Goal: Information Seeking & Learning: Learn about a topic

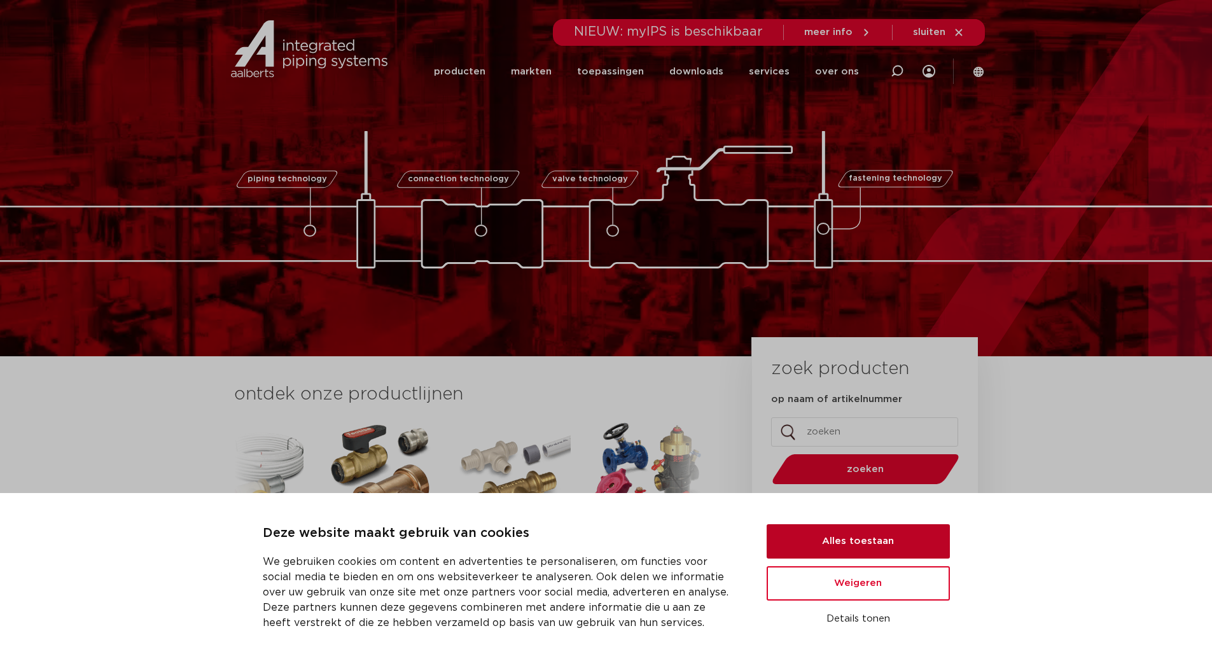
click at [870, 534] on button "Alles toestaan" at bounding box center [857, 541] width 183 height 34
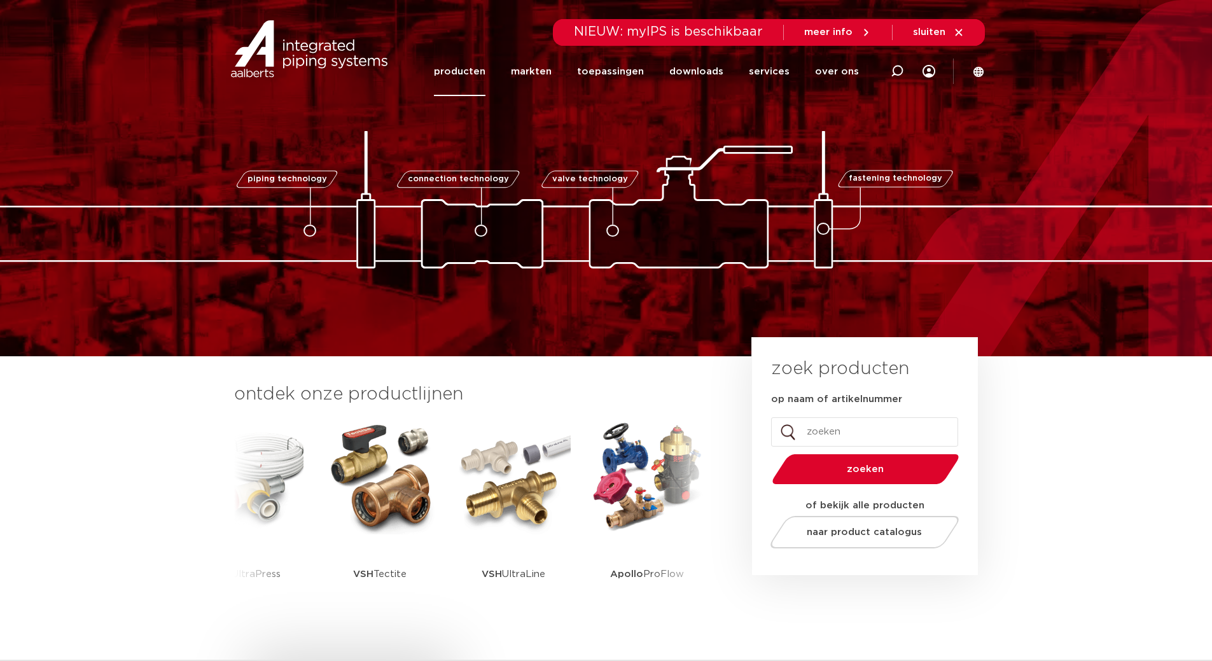
click at [468, 76] on link "producten" at bounding box center [460, 71] width 52 height 49
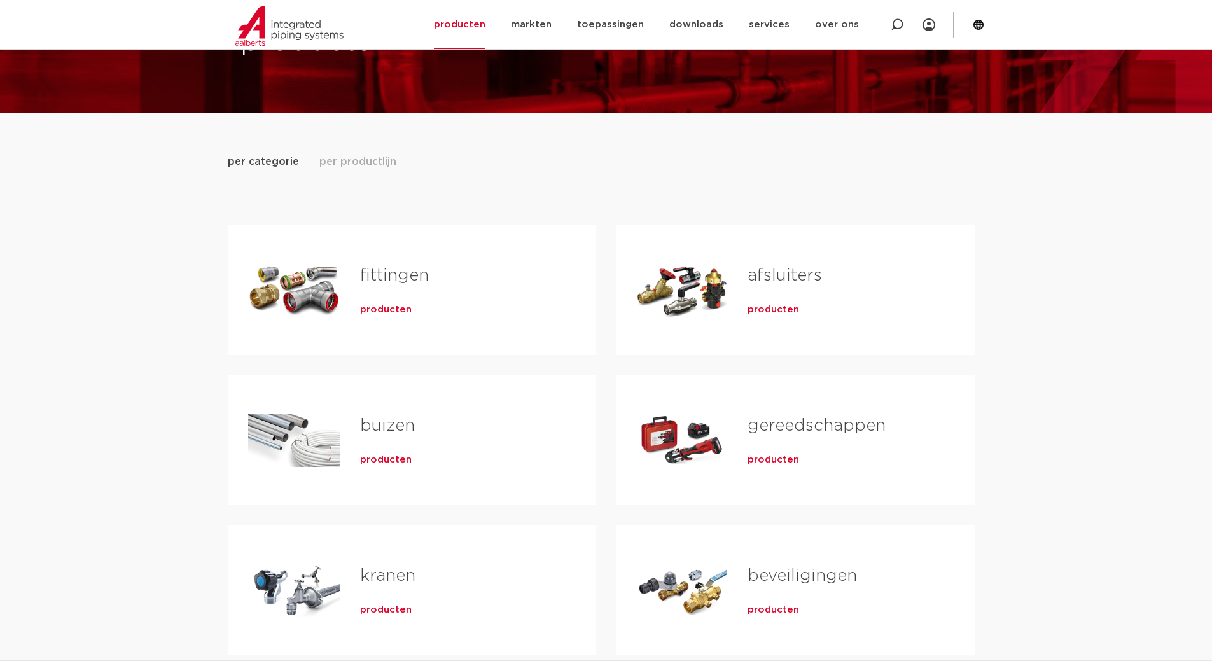
scroll to position [127, 0]
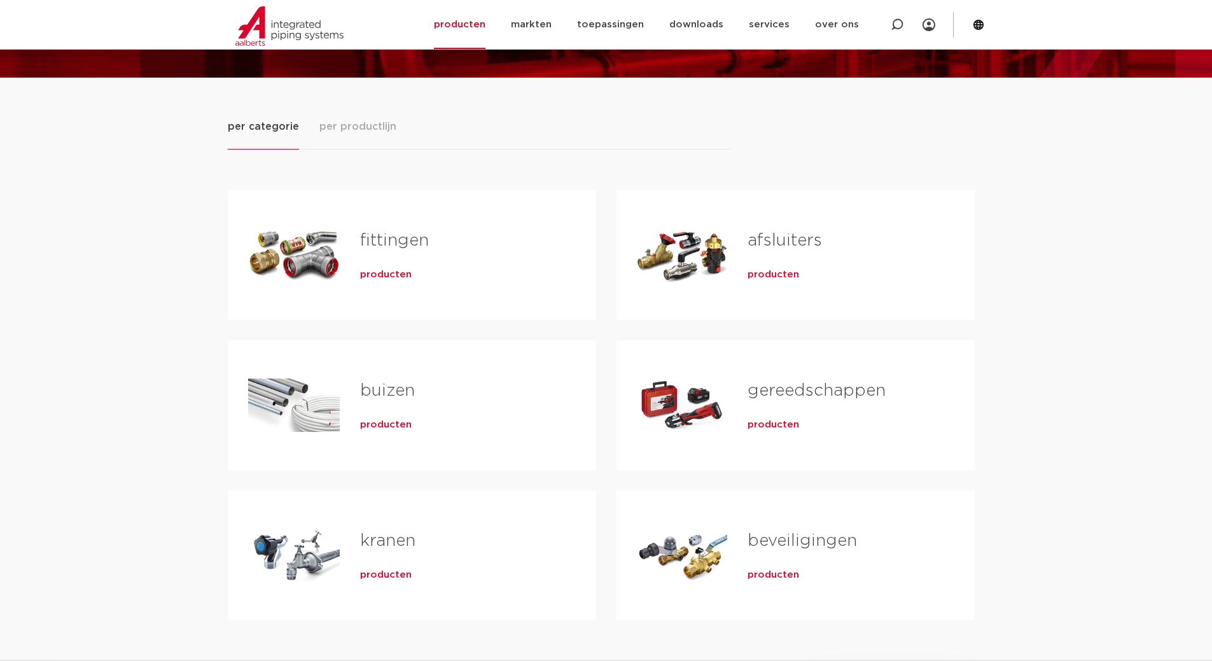
click at [387, 239] on link "fittingen" at bounding box center [394, 240] width 69 height 17
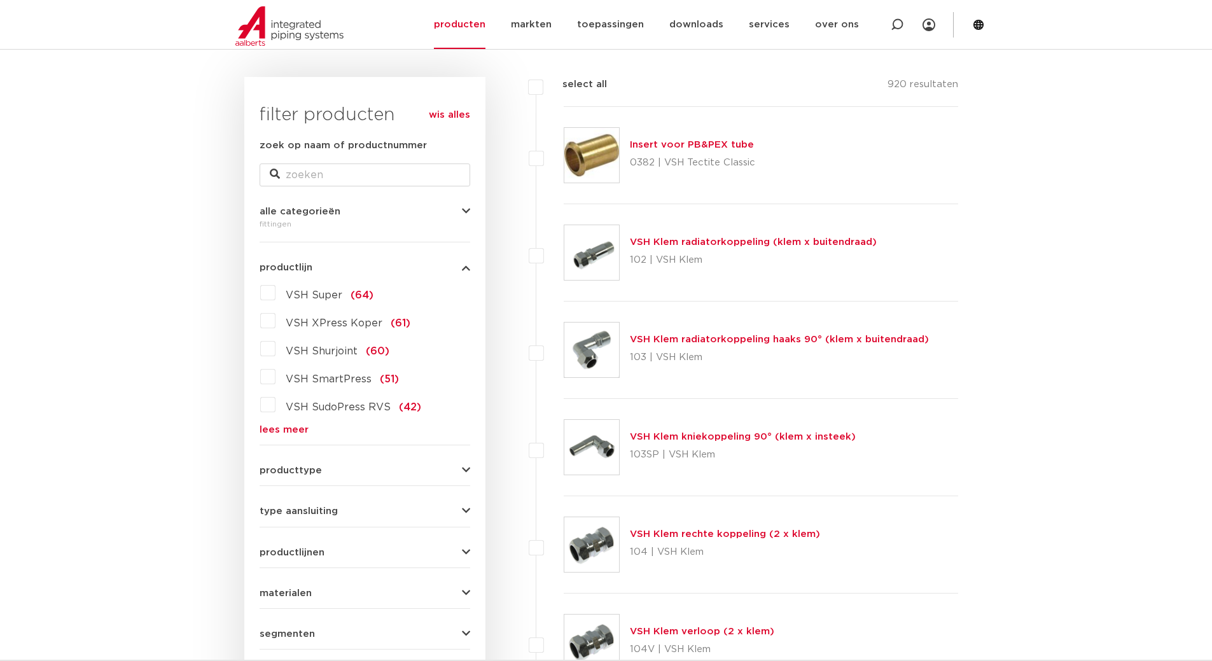
scroll to position [232, 0]
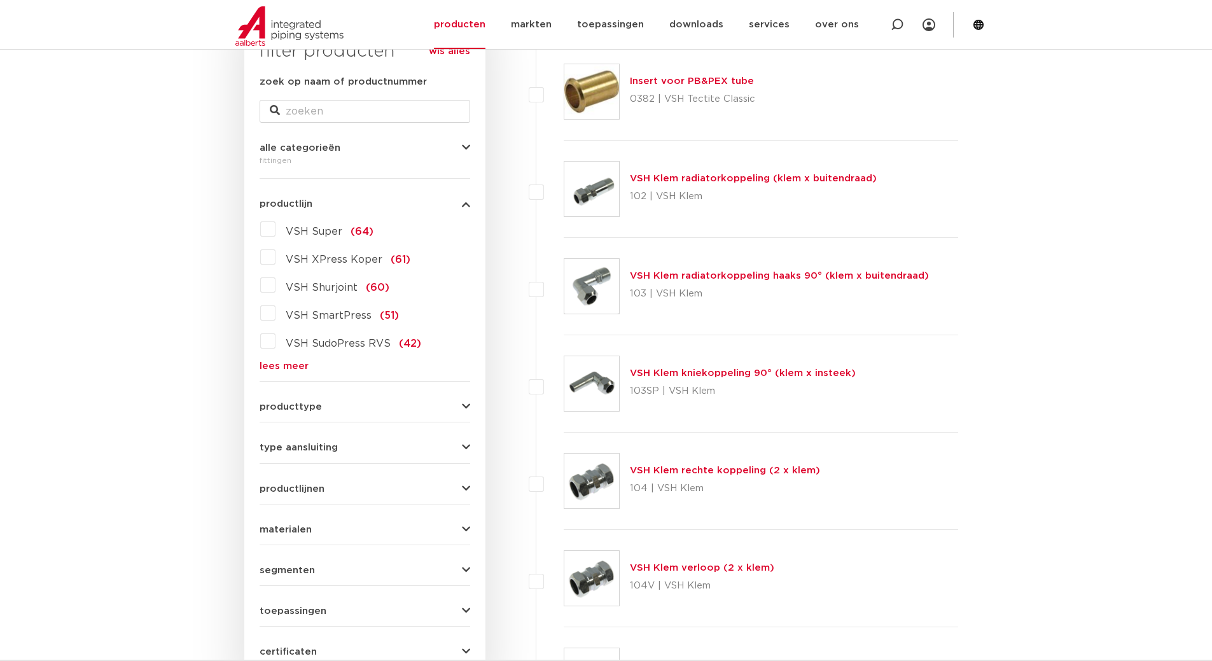
click at [291, 366] on link "lees meer" at bounding box center [365, 366] width 211 height 10
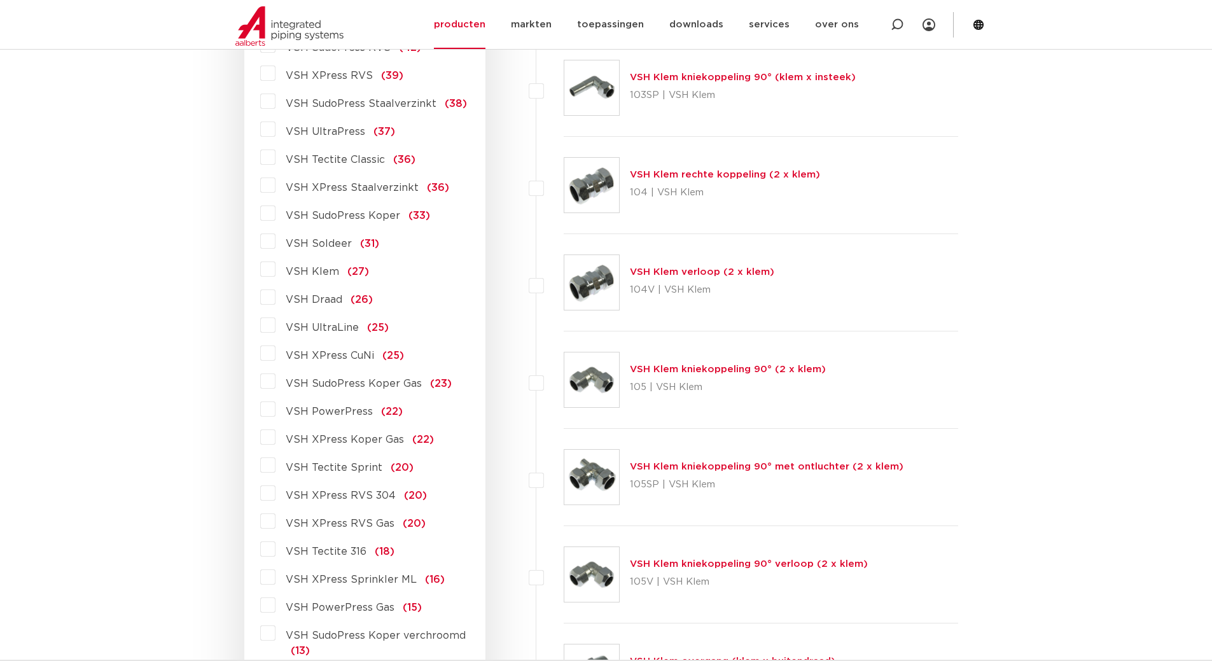
scroll to position [550, 0]
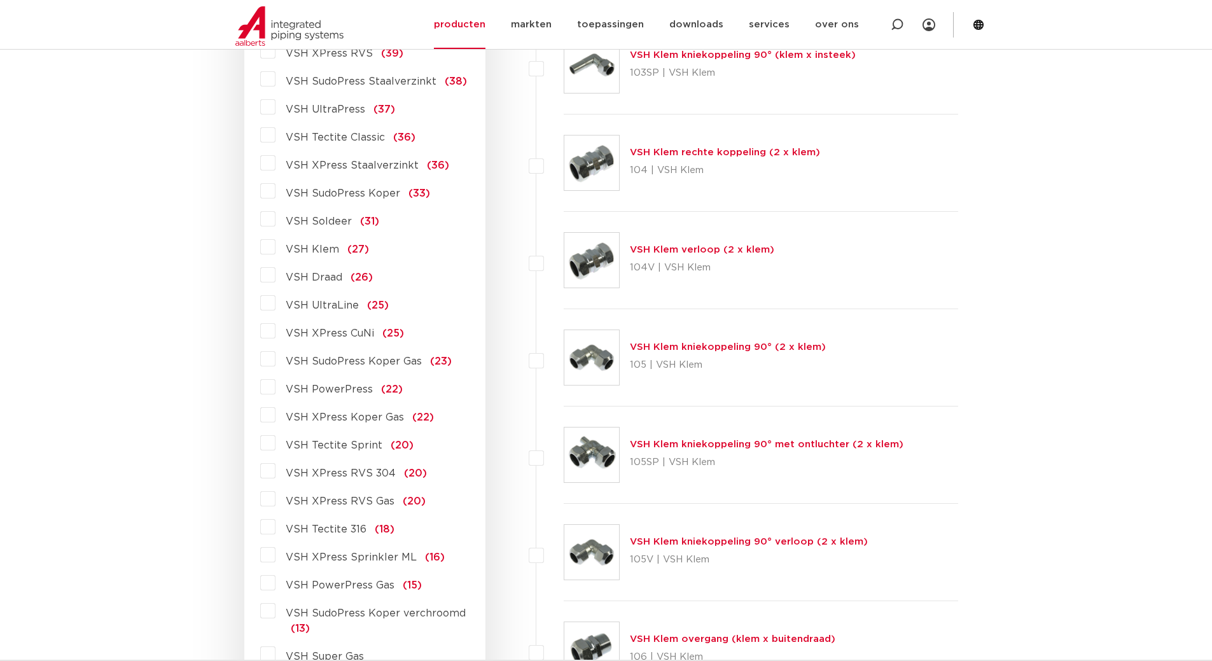
click at [362, 413] on span "VSH XPress Koper Gas" at bounding box center [345, 417] width 118 height 10
click at [0, 0] on input "VSH XPress Koper Gas (22)" at bounding box center [0, 0] width 0 height 0
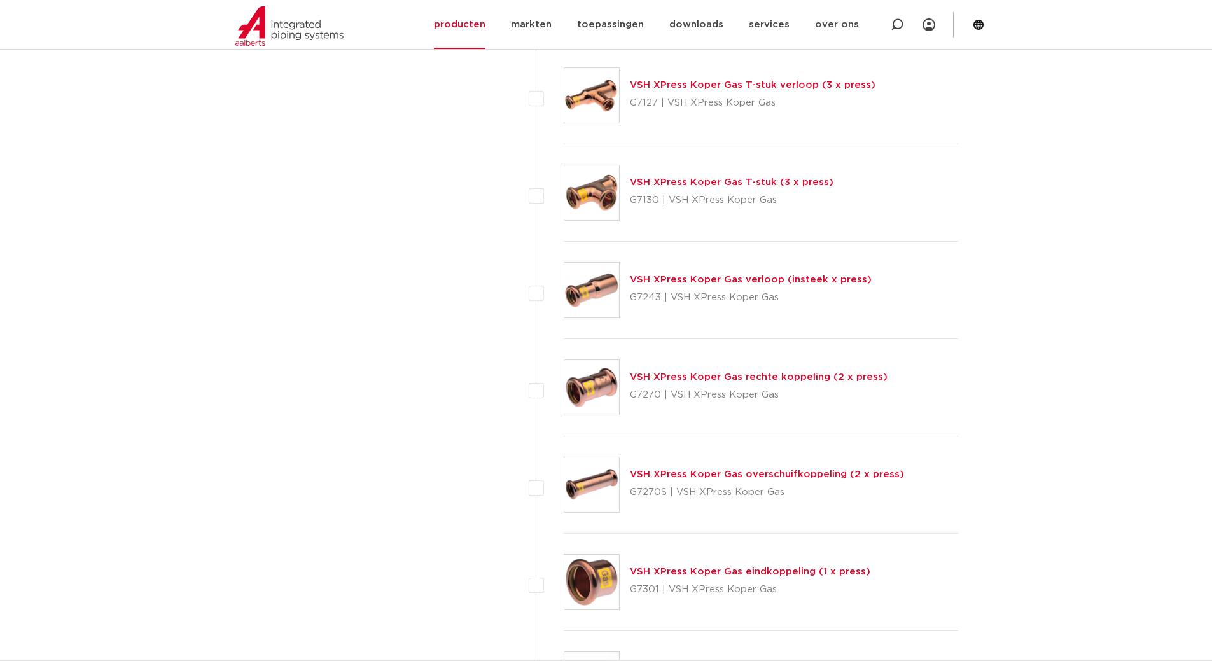
scroll to position [1695, 0]
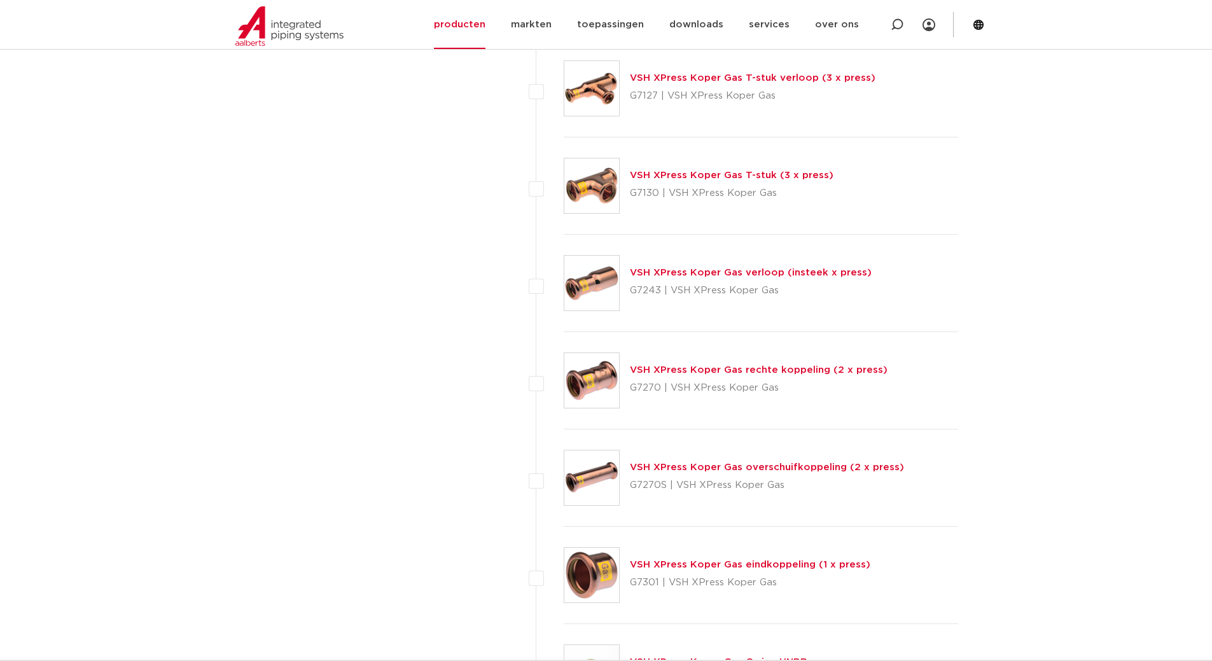
click at [723, 272] on link "VSH XPress Koper Gas verloop (insteek x press)" at bounding box center [751, 273] width 242 height 10
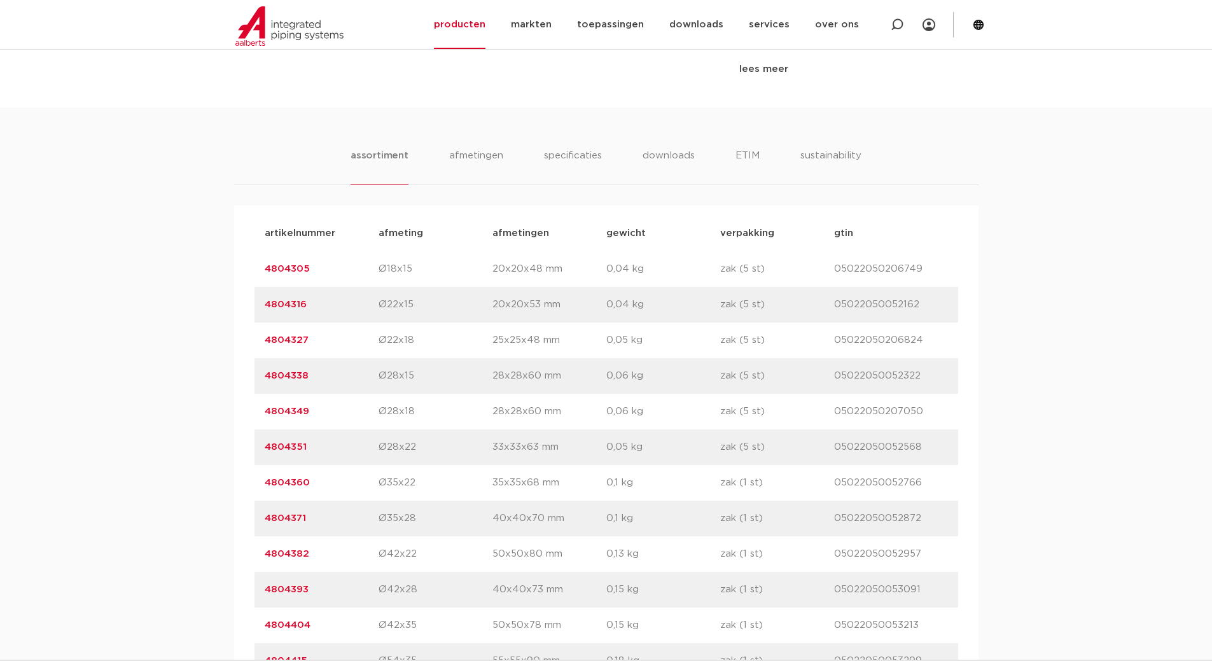
scroll to position [890, 0]
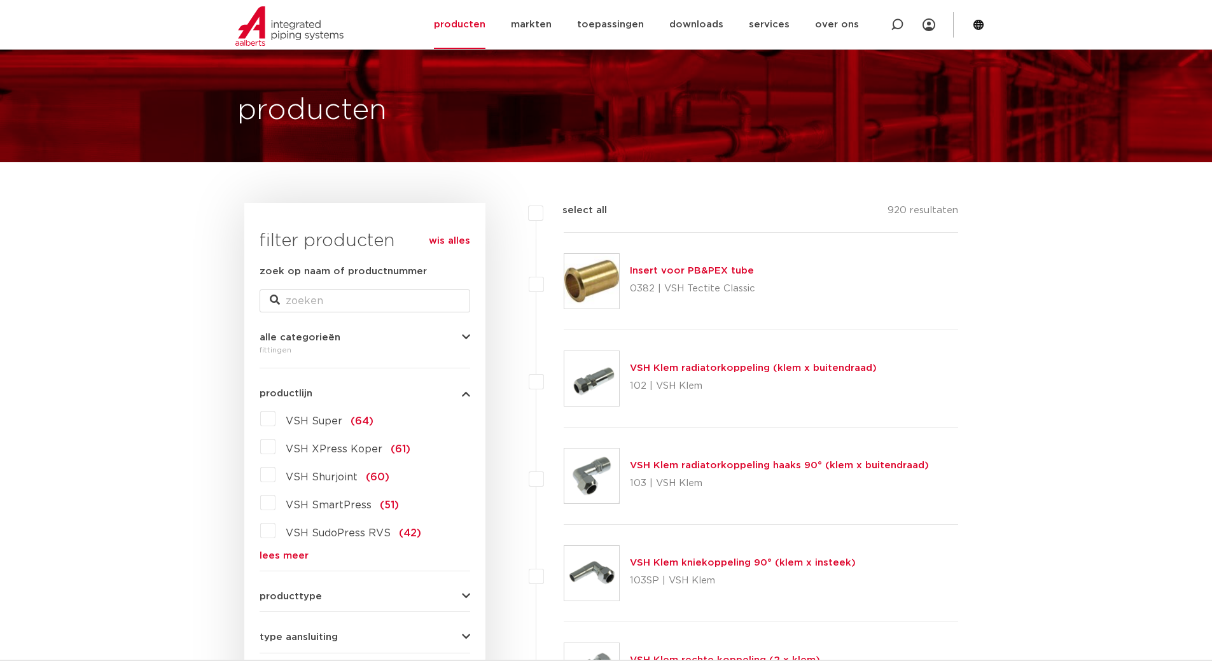
scroll to position [64, 0]
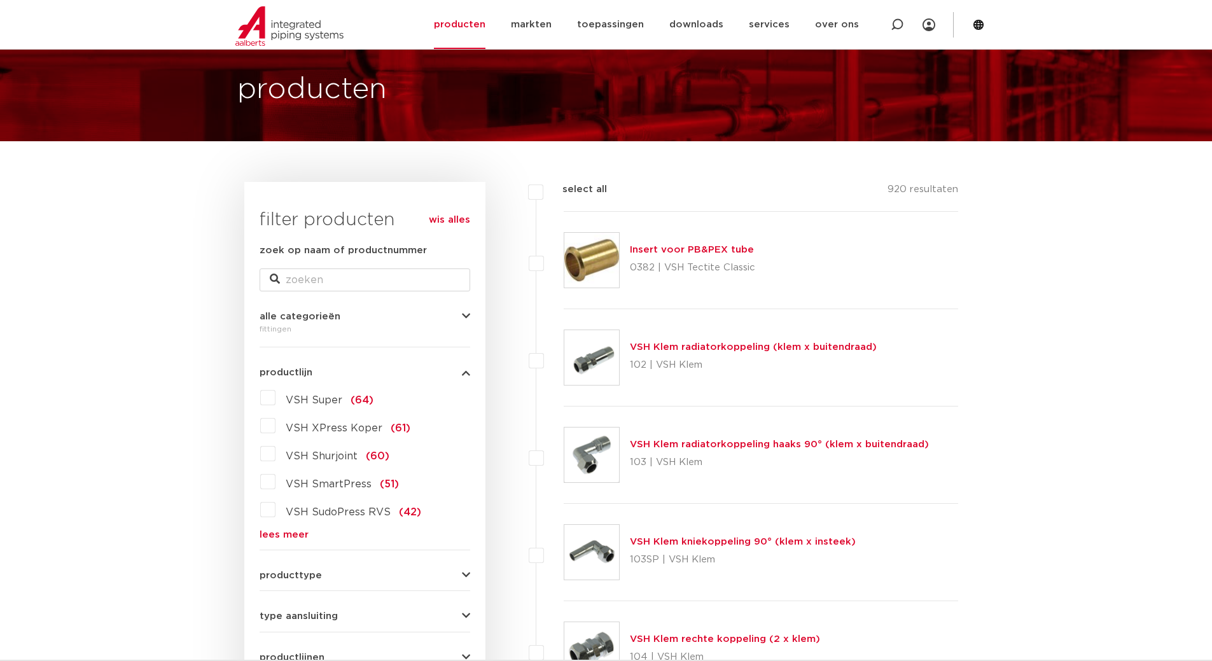
click at [289, 534] on link "lees meer" at bounding box center [365, 535] width 211 height 10
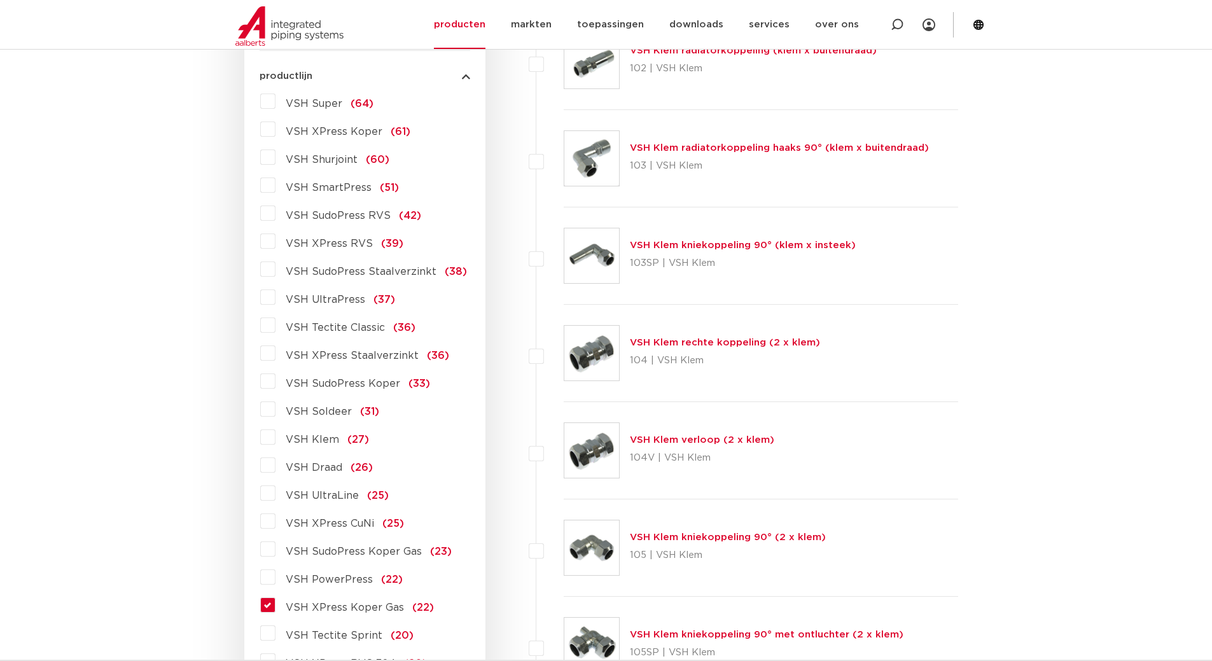
scroll to position [382, 0]
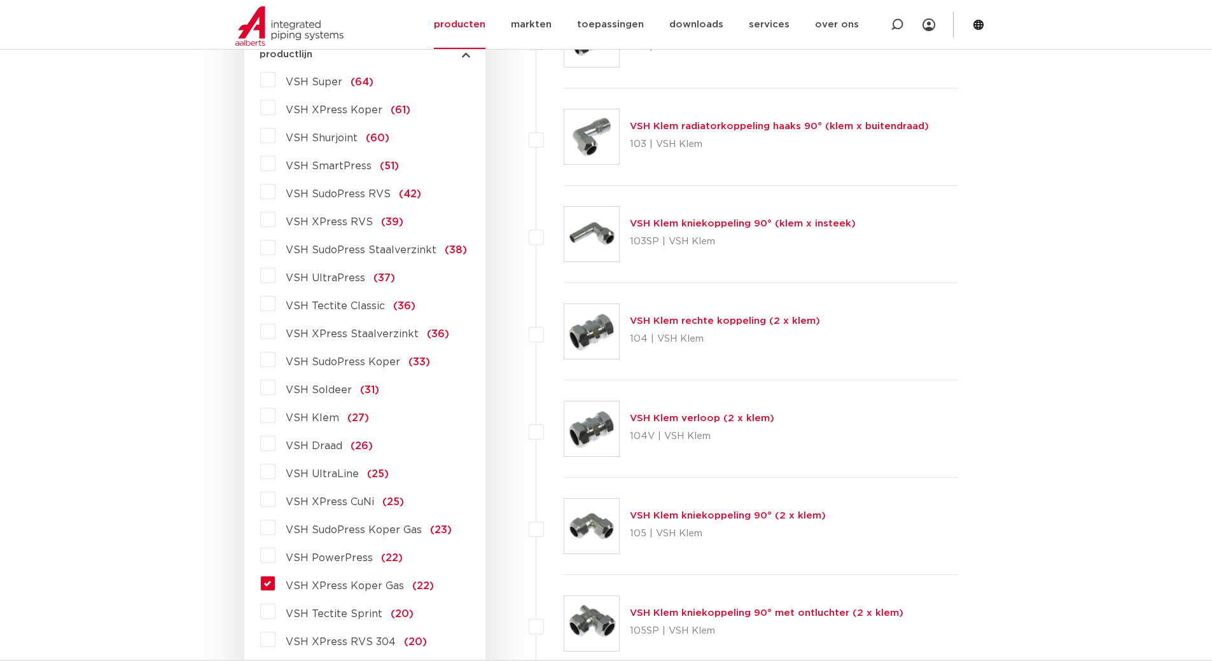
click at [401, 530] on span "VSH SudoPress Koper Gas" at bounding box center [354, 530] width 136 height 10
click at [0, 0] on input "VSH SudoPress Koper Gas (23)" at bounding box center [0, 0] width 0 height 0
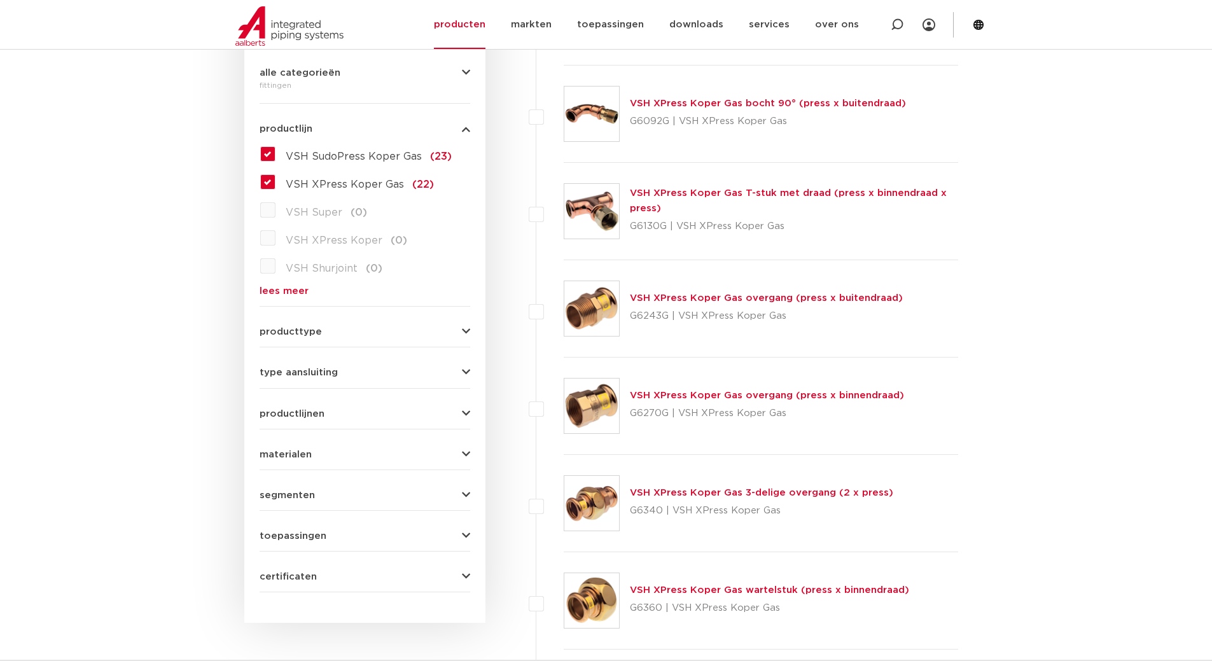
scroll to position [382, 0]
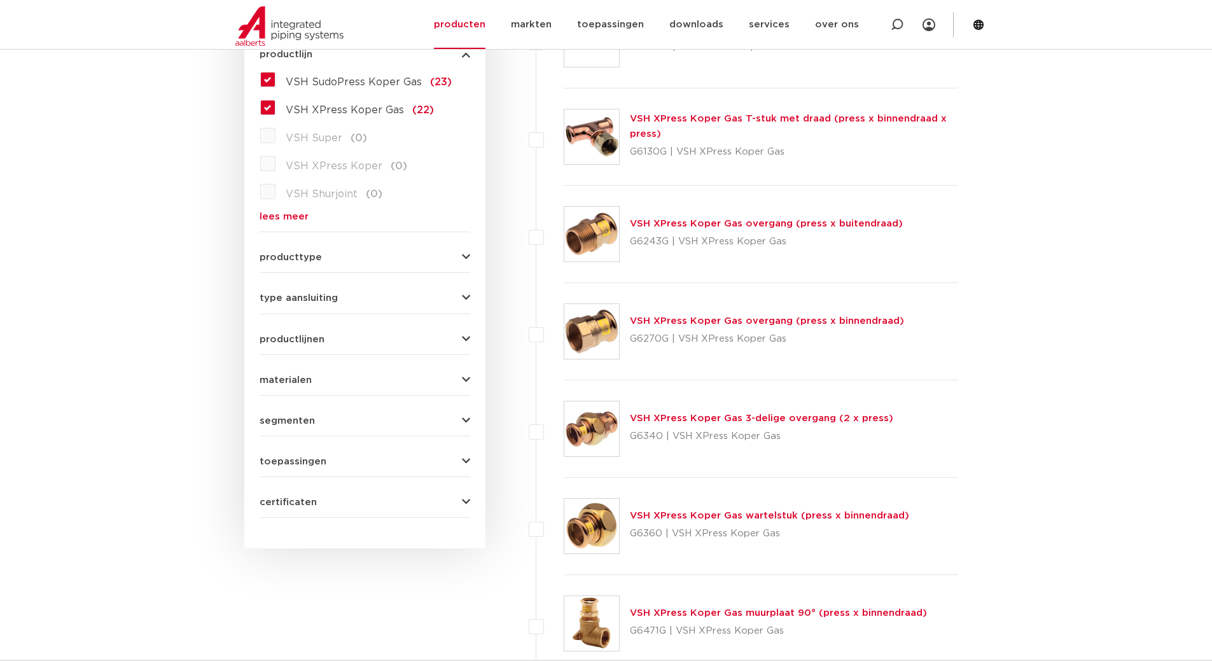
click at [386, 83] on span "VSH SudoPress Koper Gas" at bounding box center [354, 82] width 136 height 10
click at [0, 0] on input "VSH SudoPress Koper Gas (23)" at bounding box center [0, 0] width 0 height 0
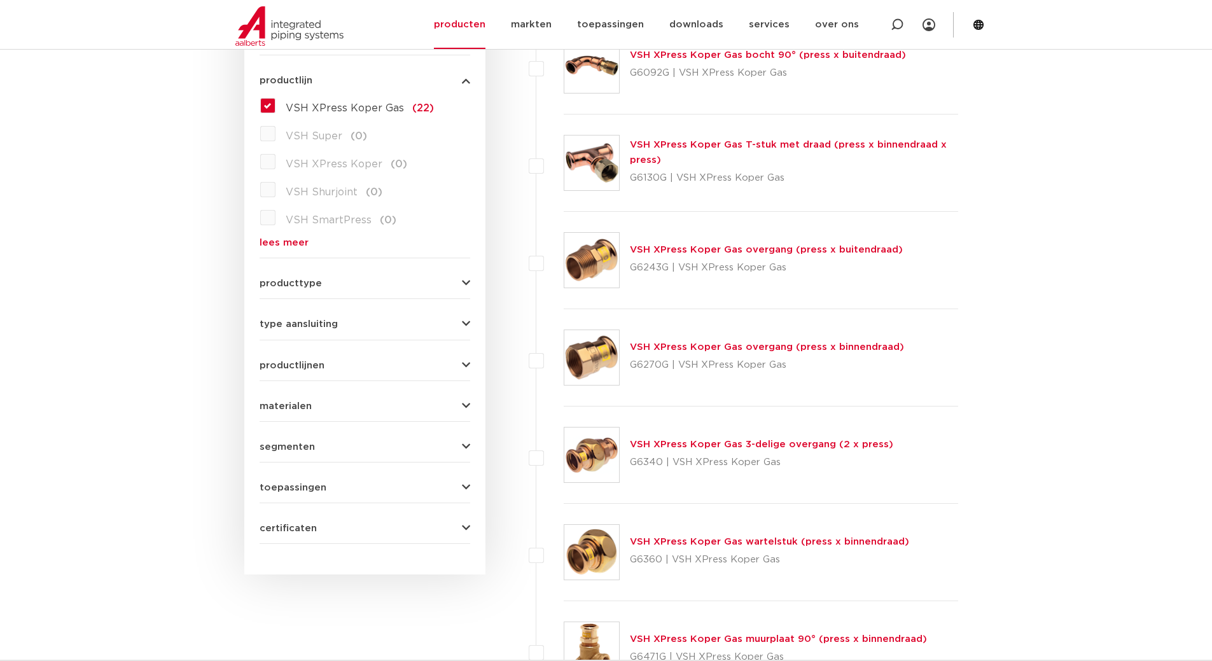
scroll to position [382, 0]
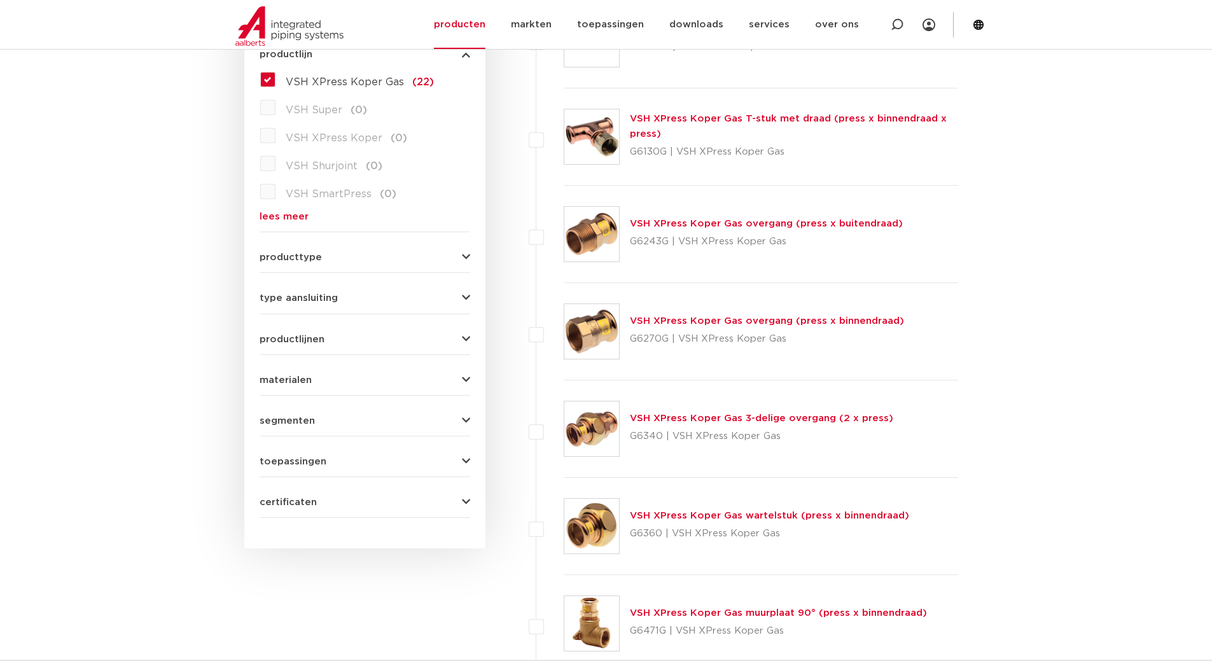
click at [816, 517] on link "VSH XPress Koper Gas wartelstuk (press x binnendraad)" at bounding box center [769, 516] width 279 height 10
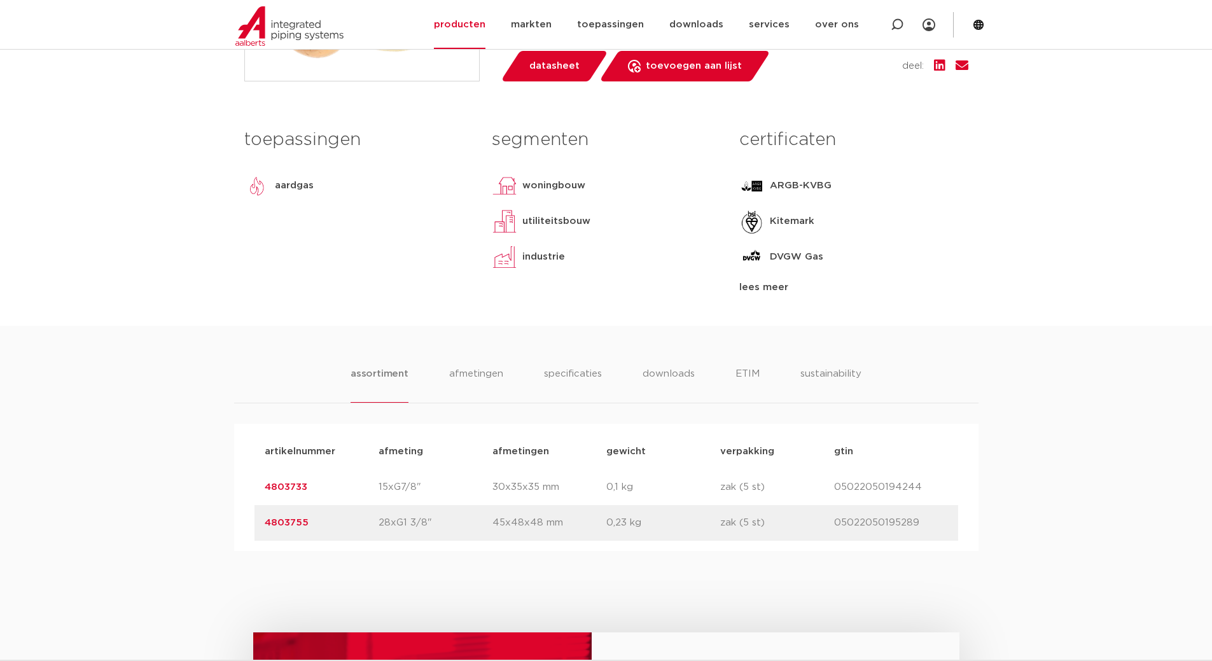
scroll to position [572, 0]
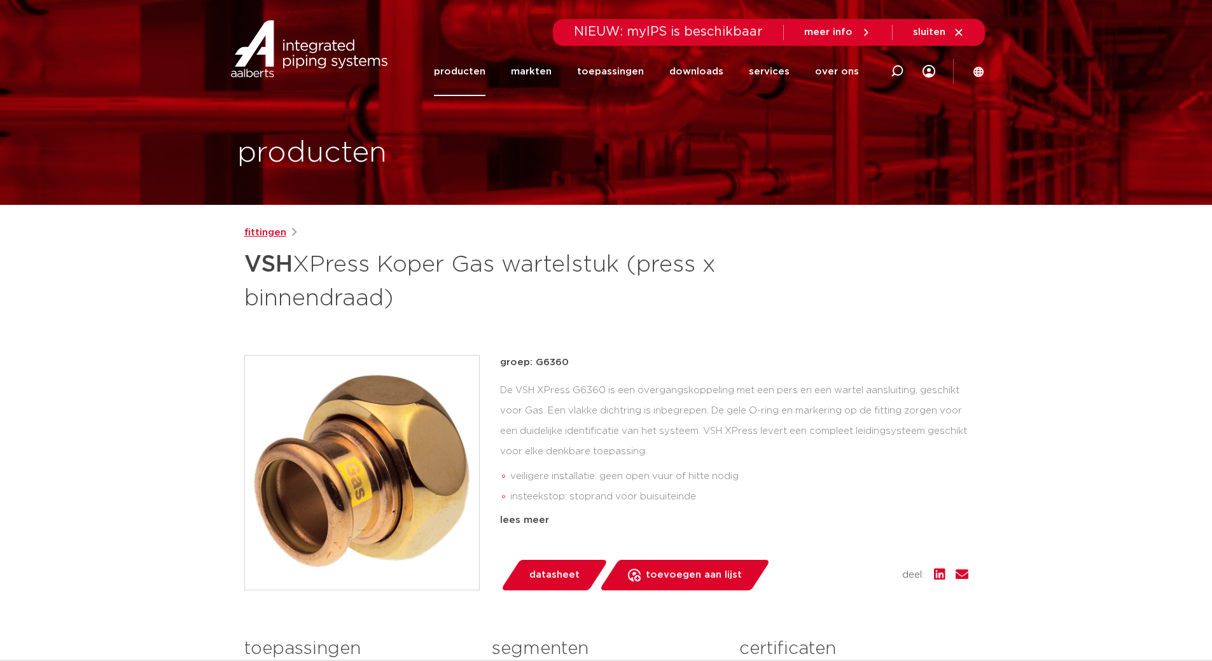
click at [277, 238] on link "fittingen" at bounding box center [265, 232] width 42 height 15
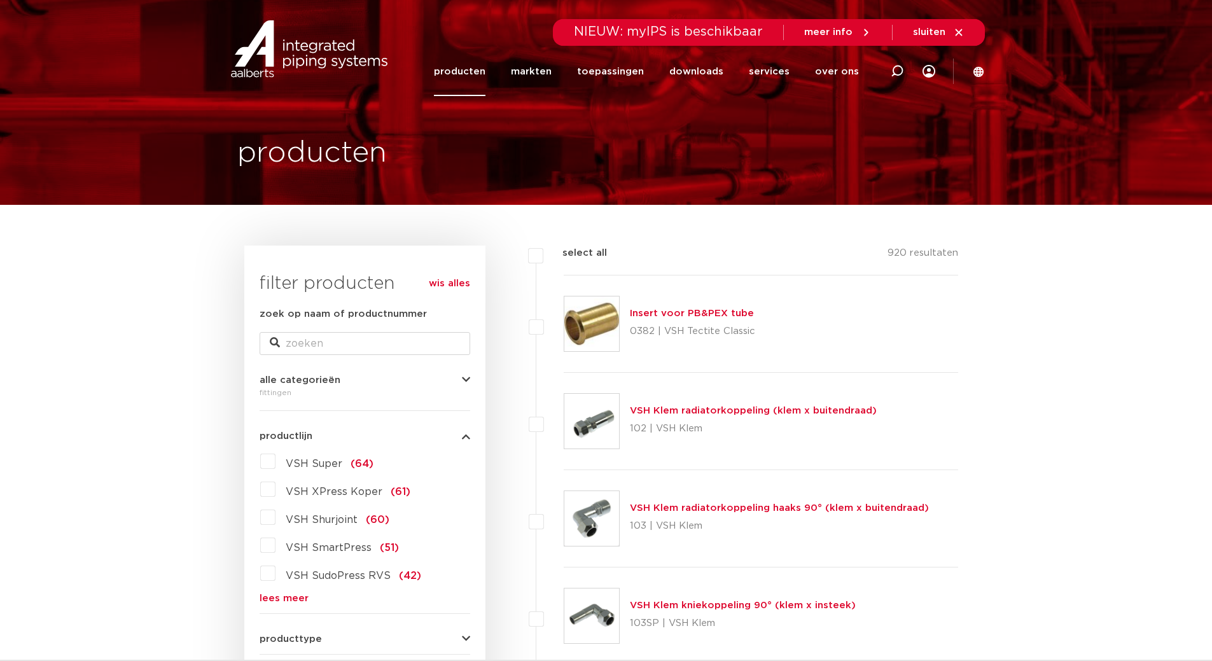
click at [285, 603] on link "lees meer" at bounding box center [365, 598] width 211 height 10
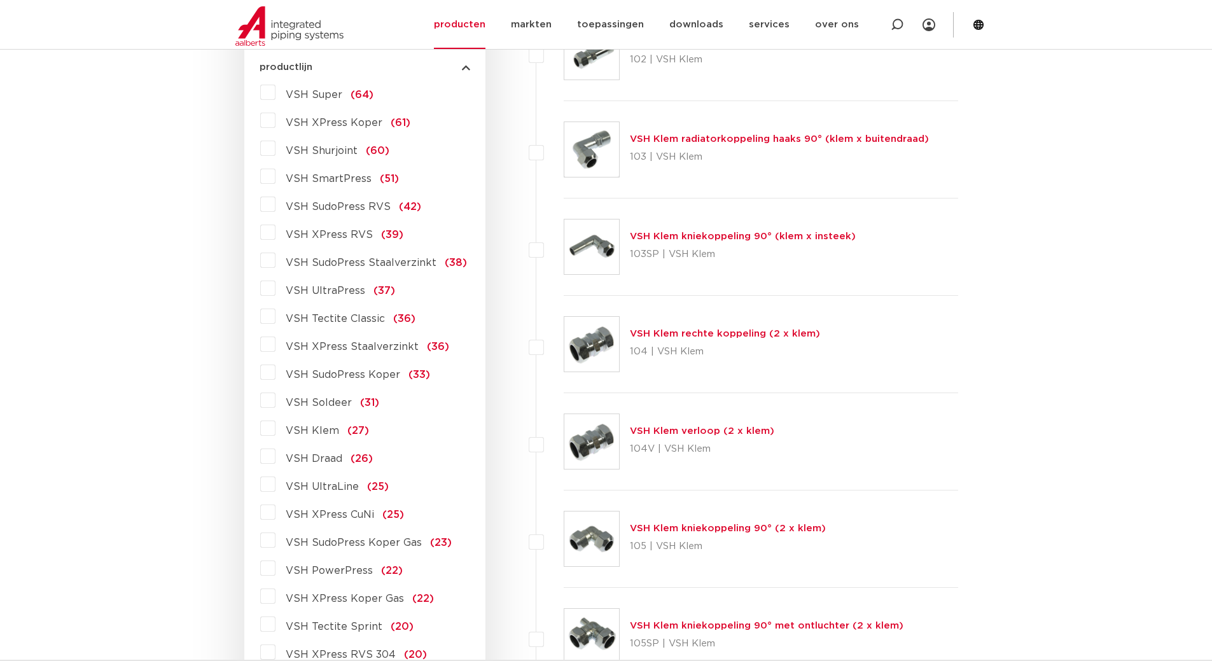
scroll to position [382, 0]
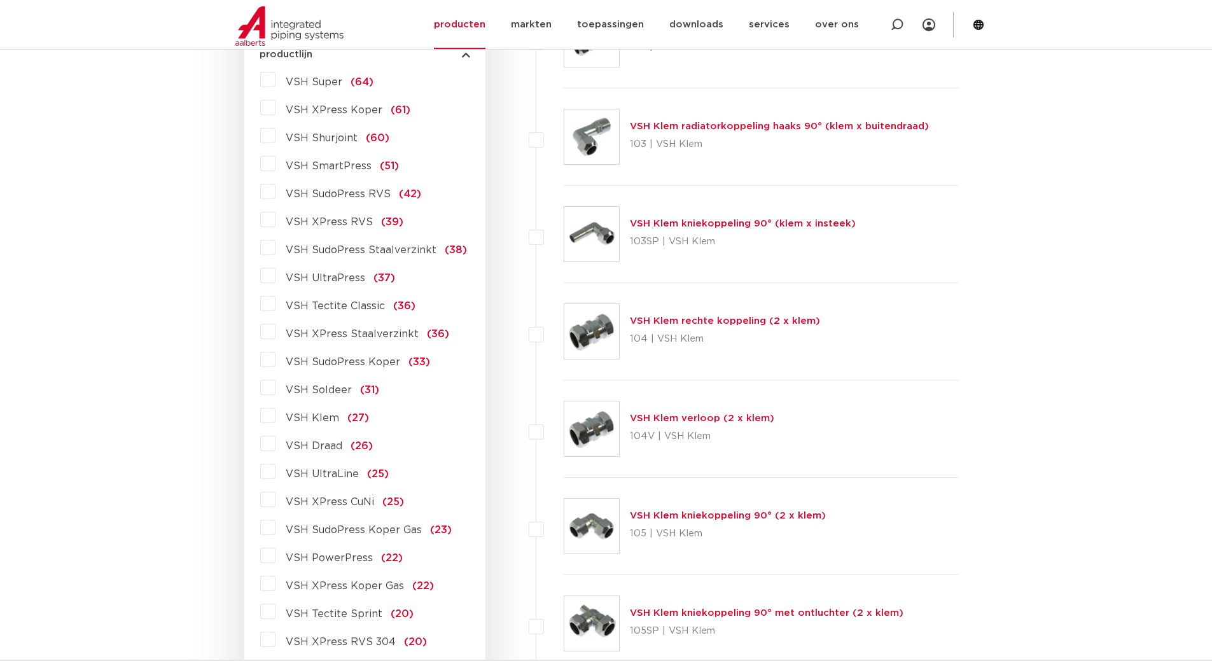
click at [386, 585] on span "VSH XPress Koper Gas" at bounding box center [345, 586] width 118 height 10
click at [0, 0] on input "VSH XPress Koper Gas (22)" at bounding box center [0, 0] width 0 height 0
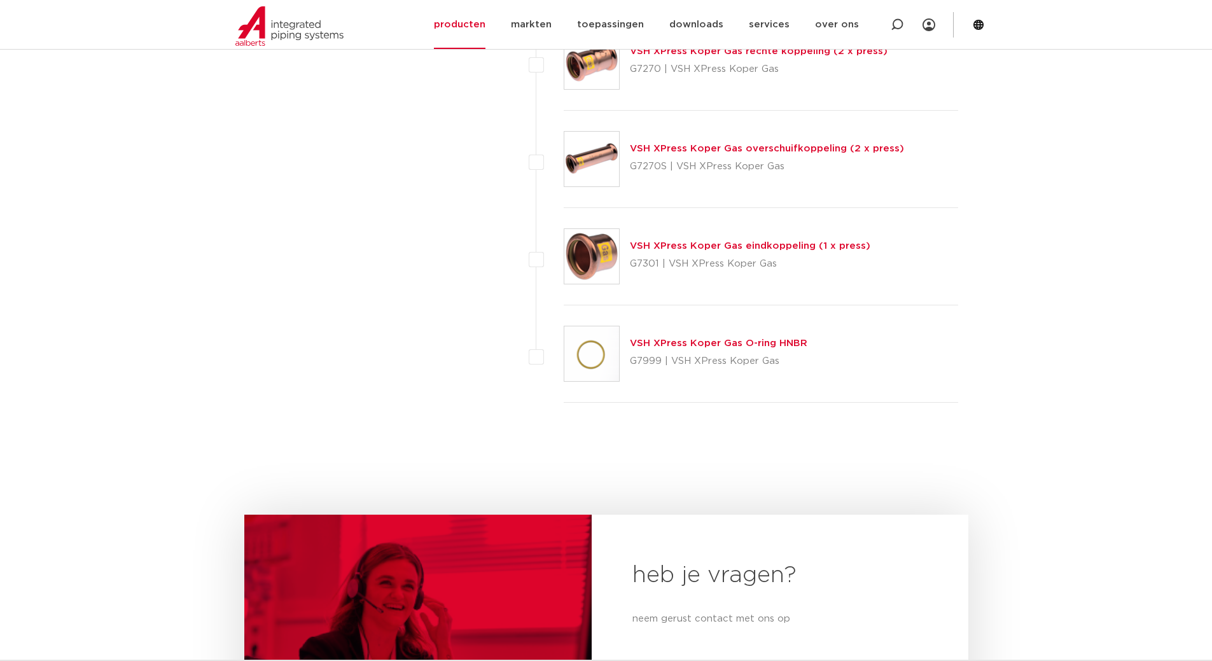
scroll to position [2099, 0]
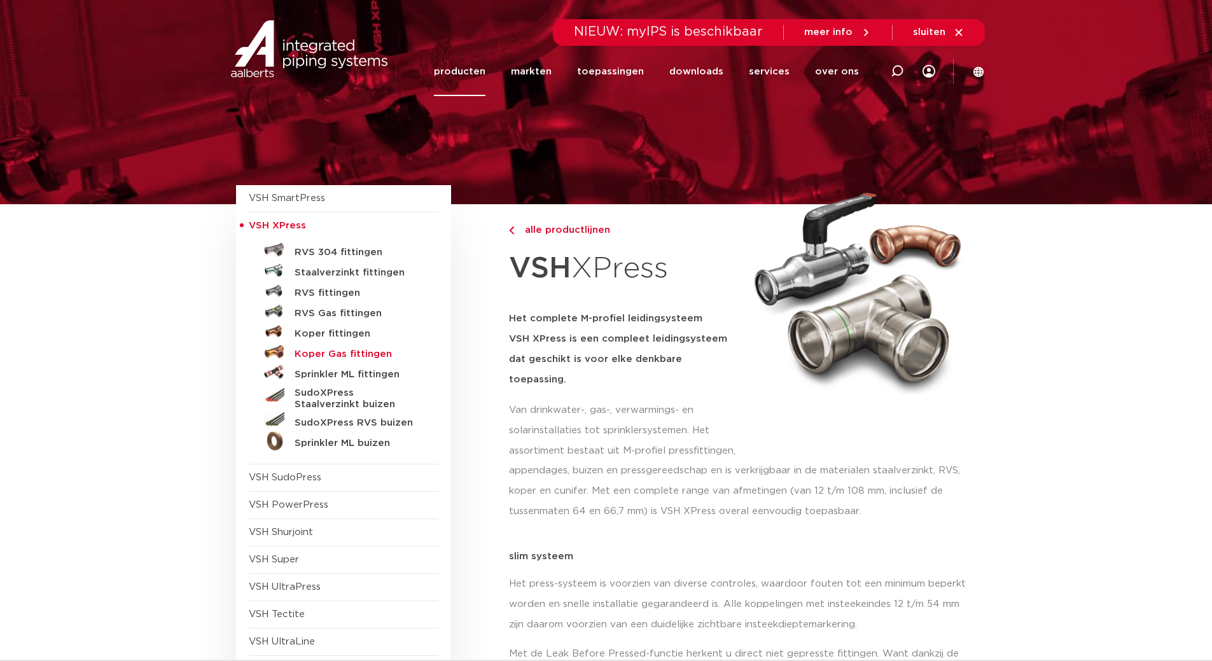
click at [340, 349] on h5 "Koper Gas fittingen" at bounding box center [357, 354] width 126 height 11
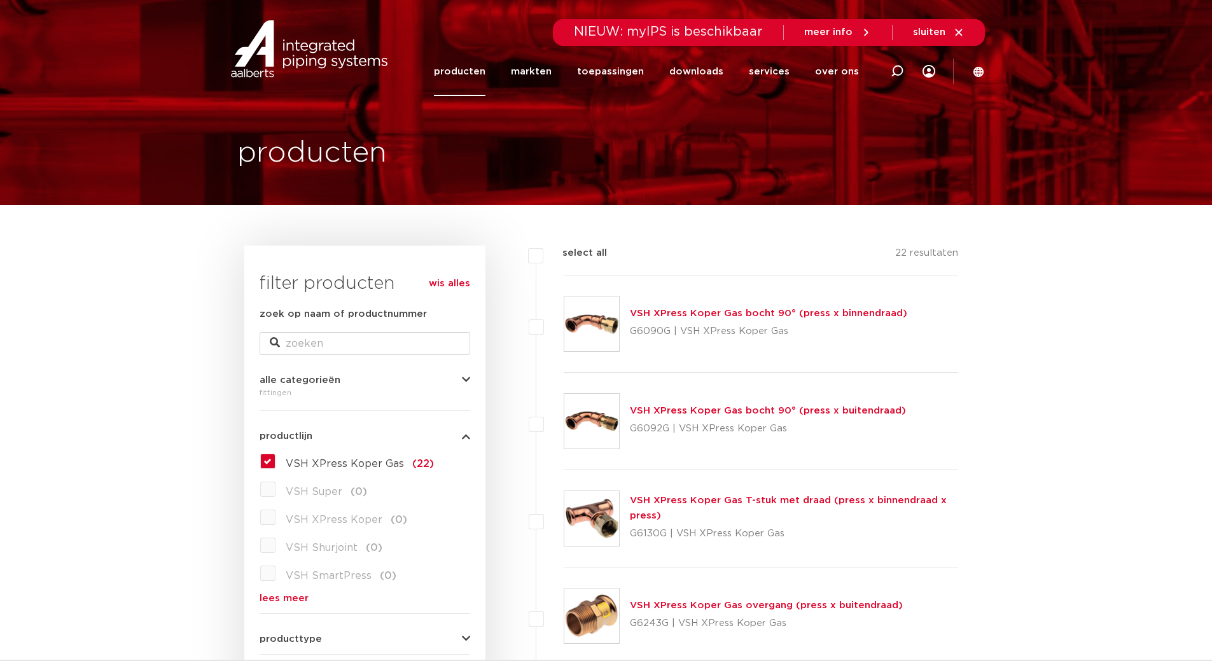
click at [311, 465] on span "VSH XPress Koper Gas" at bounding box center [345, 464] width 118 height 10
click at [0, 0] on input "VSH XPress Koper Gas (22)" at bounding box center [0, 0] width 0 height 0
click at [478, 67] on link "producten" at bounding box center [460, 71] width 52 height 49
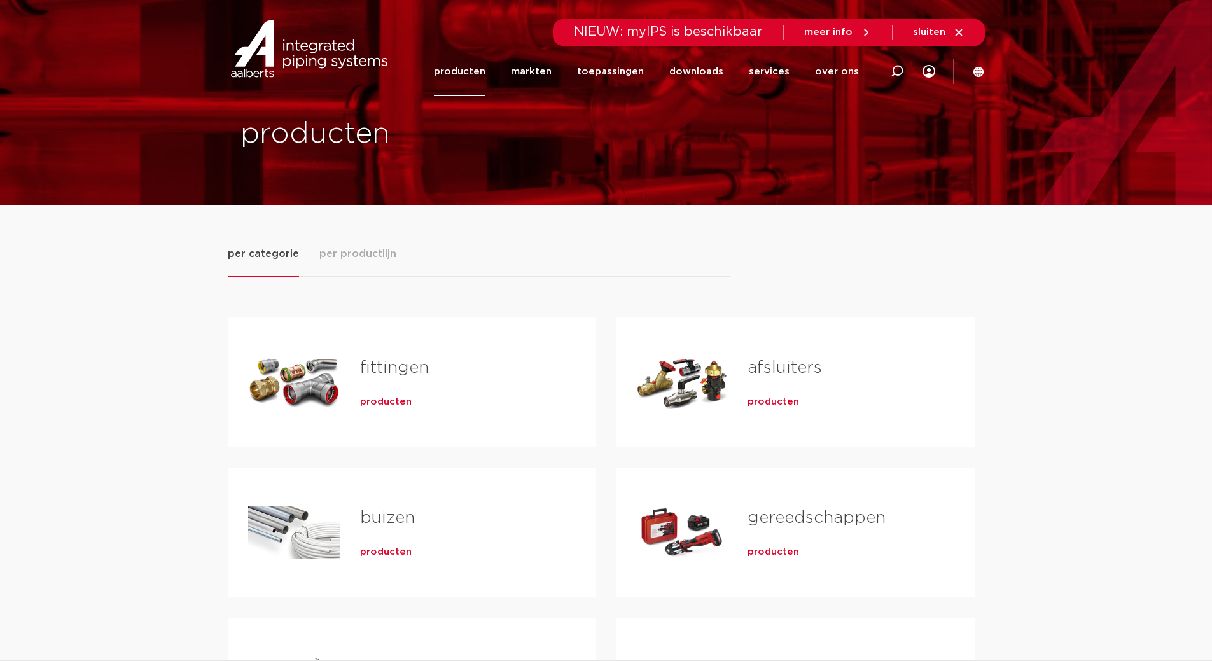
click at [392, 372] on link "fittingen" at bounding box center [394, 367] width 69 height 17
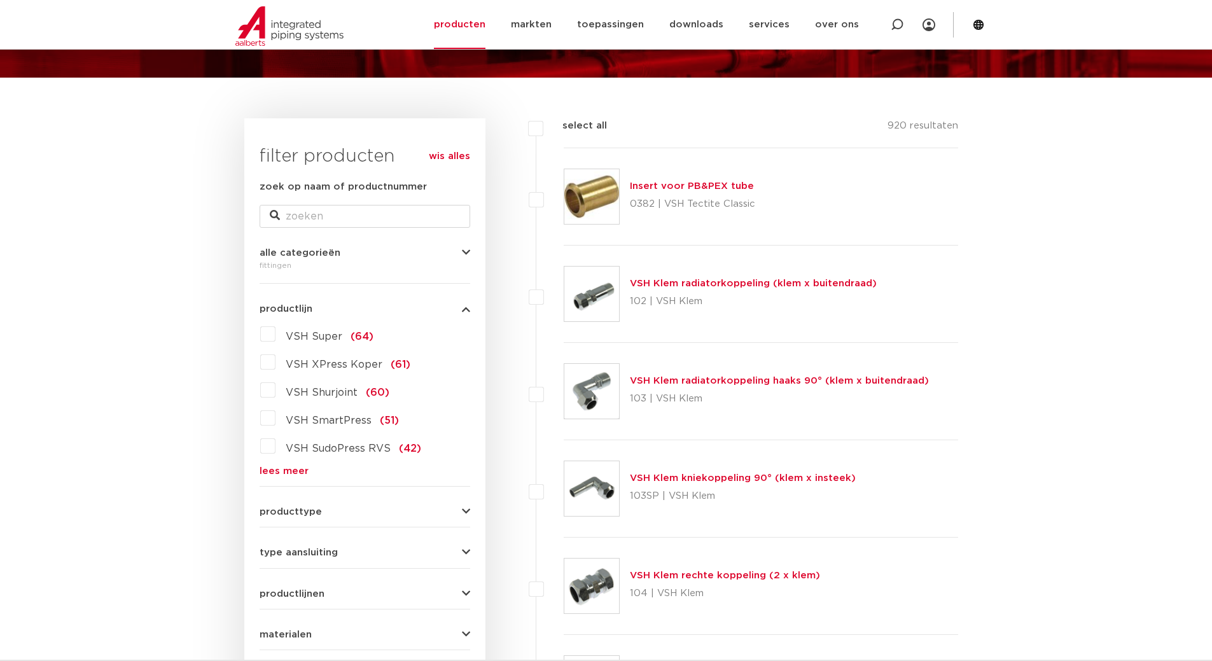
click at [363, 368] on span "VSH XPress Koper" at bounding box center [334, 364] width 97 height 10
click at [0, 0] on input "VSH XPress Koper (61)" at bounding box center [0, 0] width 0 height 0
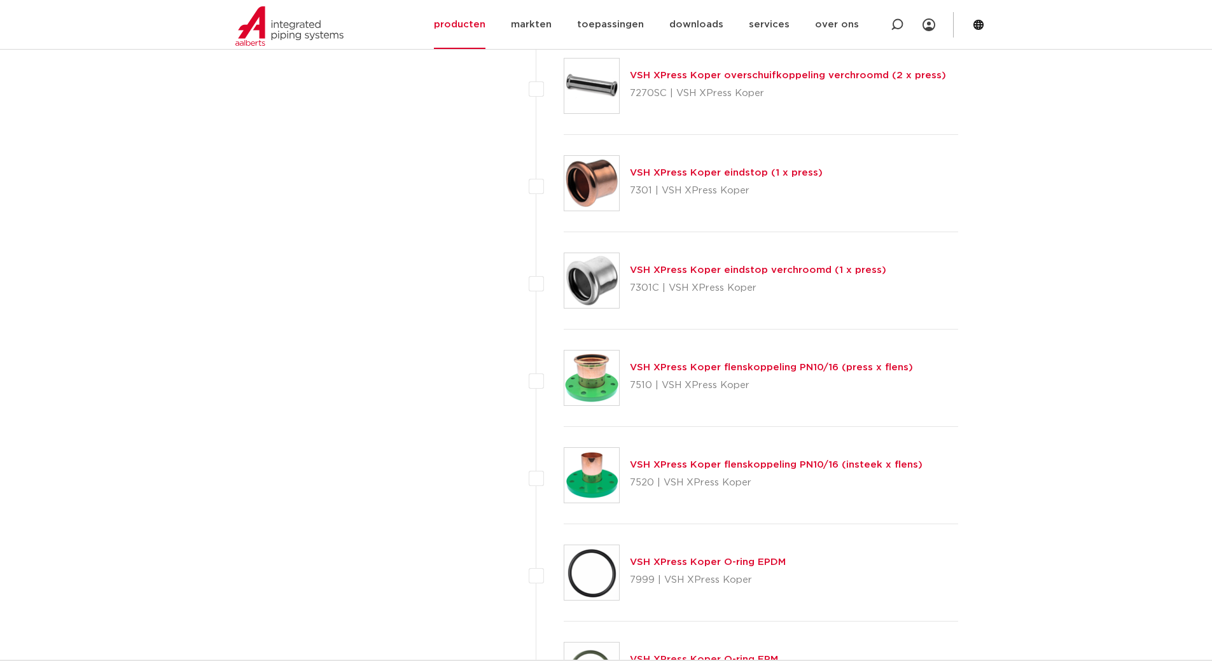
scroll to position [5407, 0]
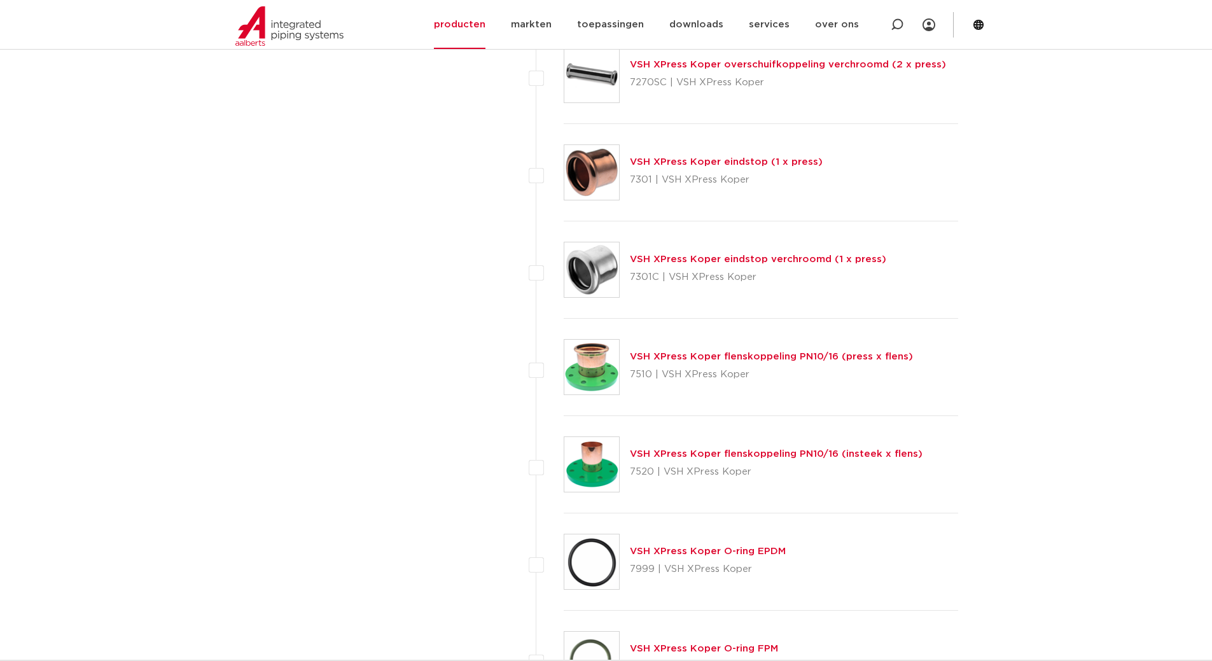
click at [900, 357] on link "VSH XPress Koper flenskoppeling PN10/16 (press x flens)" at bounding box center [771, 357] width 283 height 10
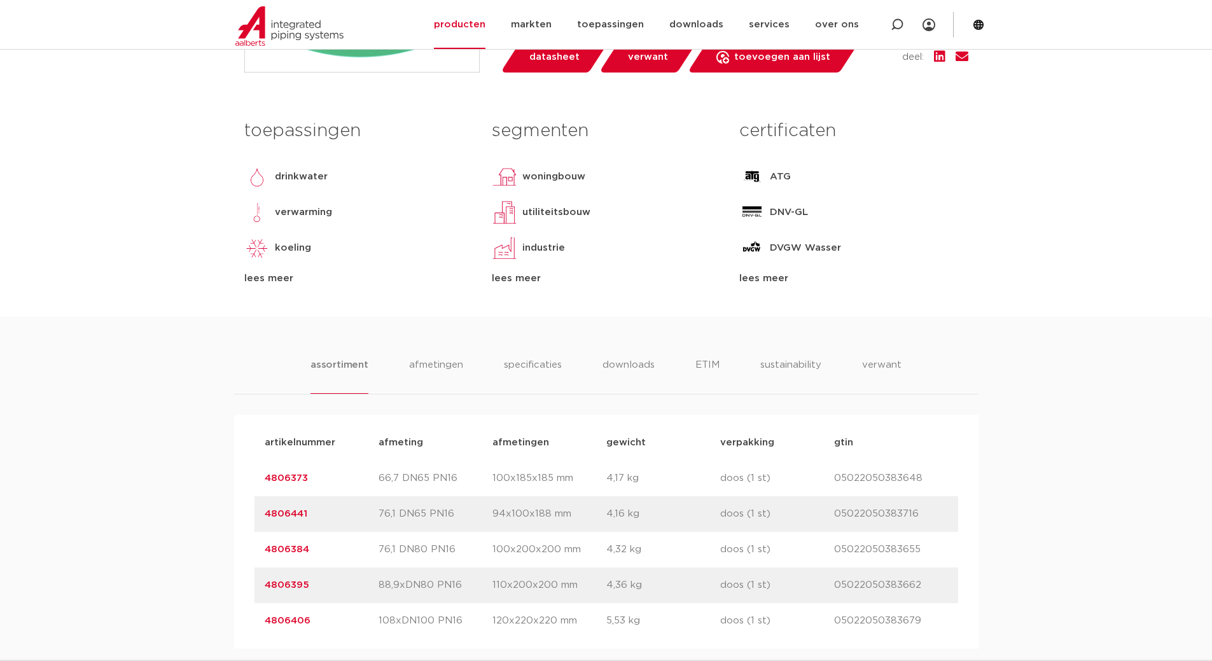
scroll to position [572, 0]
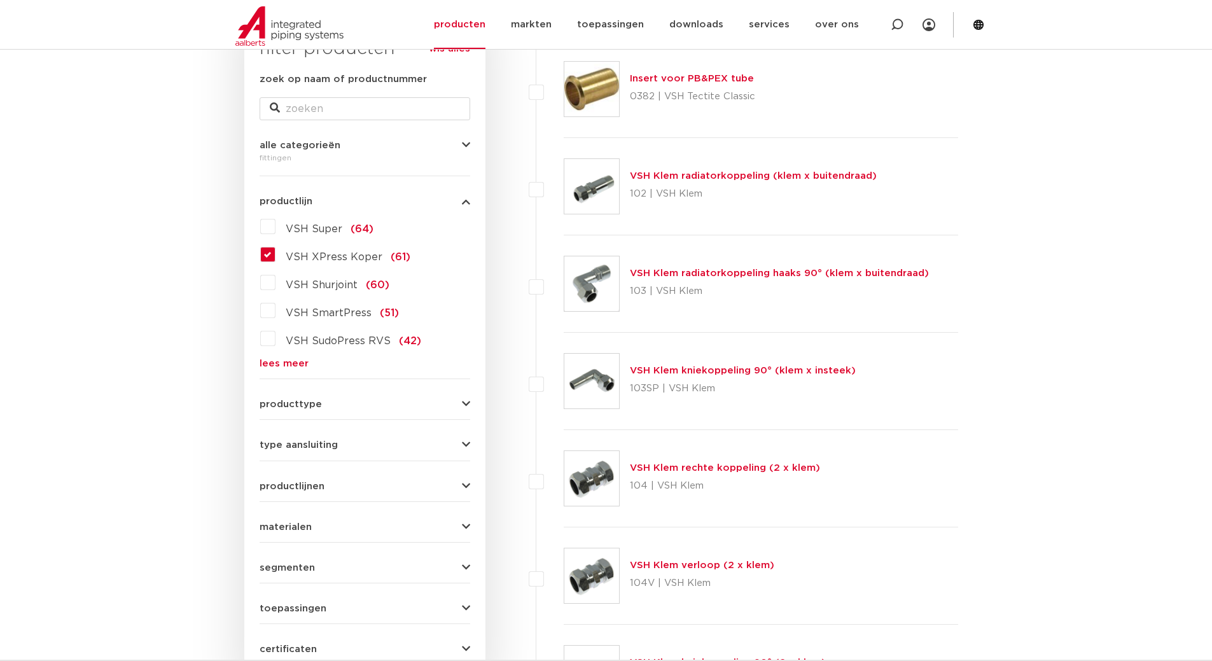
scroll to position [254, 0]
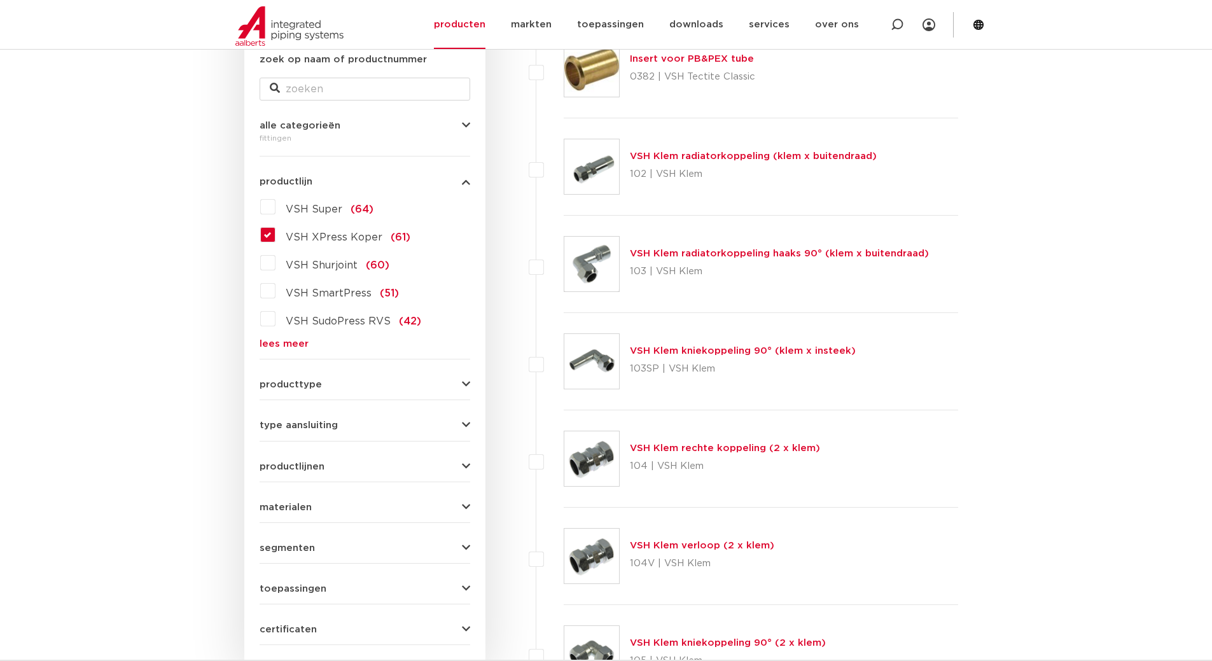
click at [359, 241] on span "VSH XPress Koper" at bounding box center [334, 237] width 97 height 10
click at [0, 0] on input "VSH XPress Koper (61)" at bounding box center [0, 0] width 0 height 0
click at [359, 241] on span "VSH XPress Koper" at bounding box center [334, 237] width 97 height 10
click at [0, 0] on input "VSH XPress Koper (61)" at bounding box center [0, 0] width 0 height 0
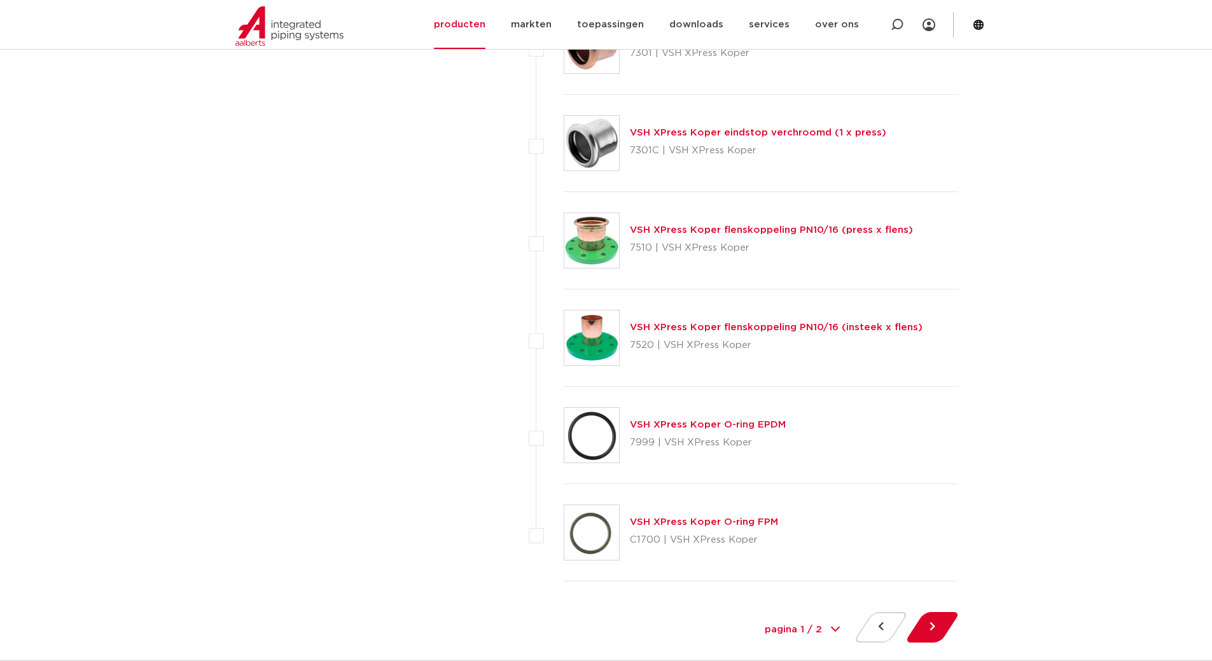
scroll to position [5534, 0]
click at [840, 320] on div "VSH XPress Koper flenskoppeling PN10/16 (insteek x flens) 7520 | VSH XPress Kop…" at bounding box center [776, 337] width 293 height 36
click at [840, 327] on link "VSH XPress Koper flenskoppeling PN10/16 (insteek x flens)" at bounding box center [776, 327] width 293 height 10
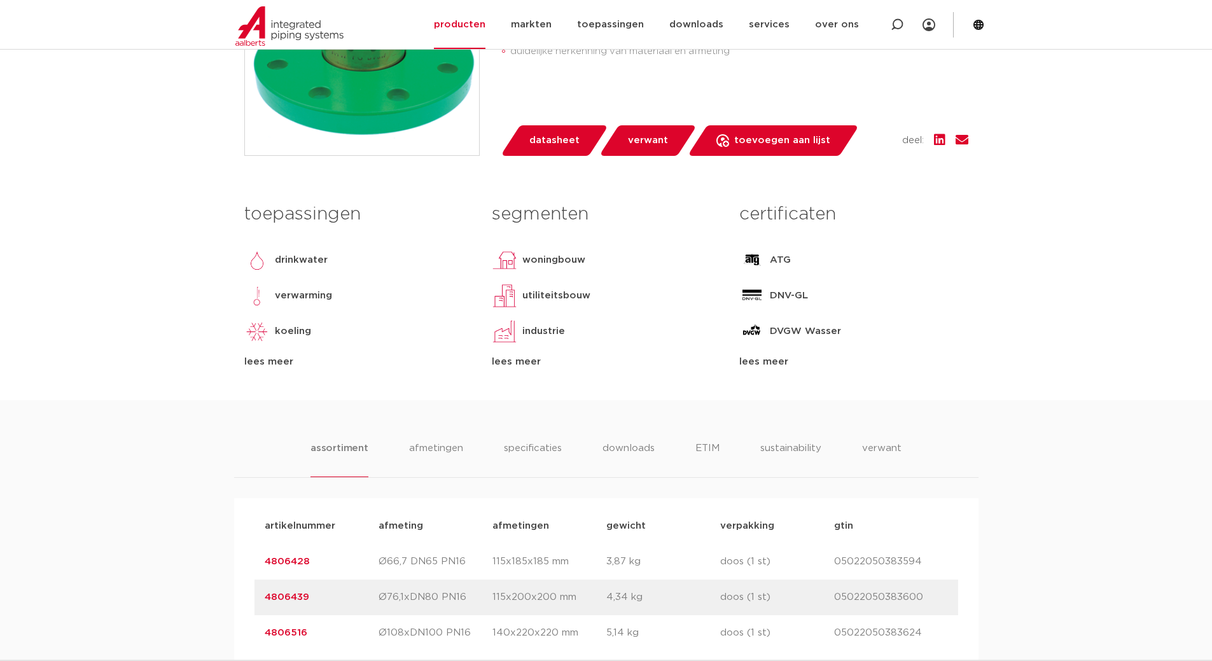
scroll to position [254, 0]
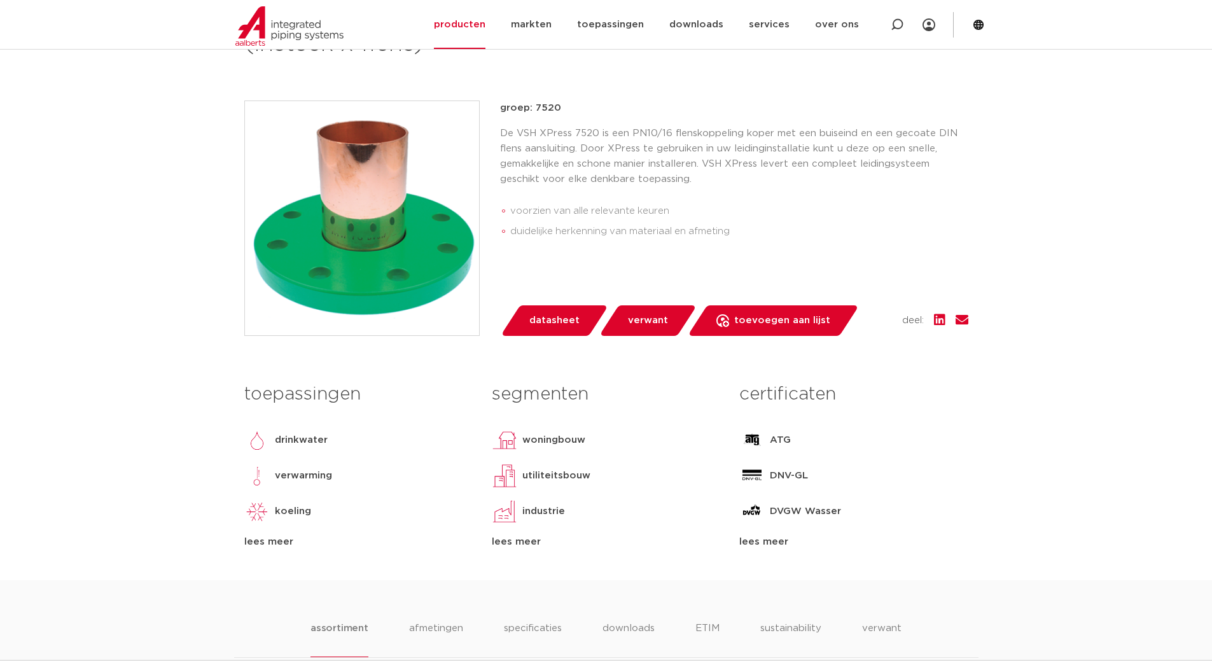
click at [772, 538] on div "lees meer" at bounding box center [853, 541] width 228 height 15
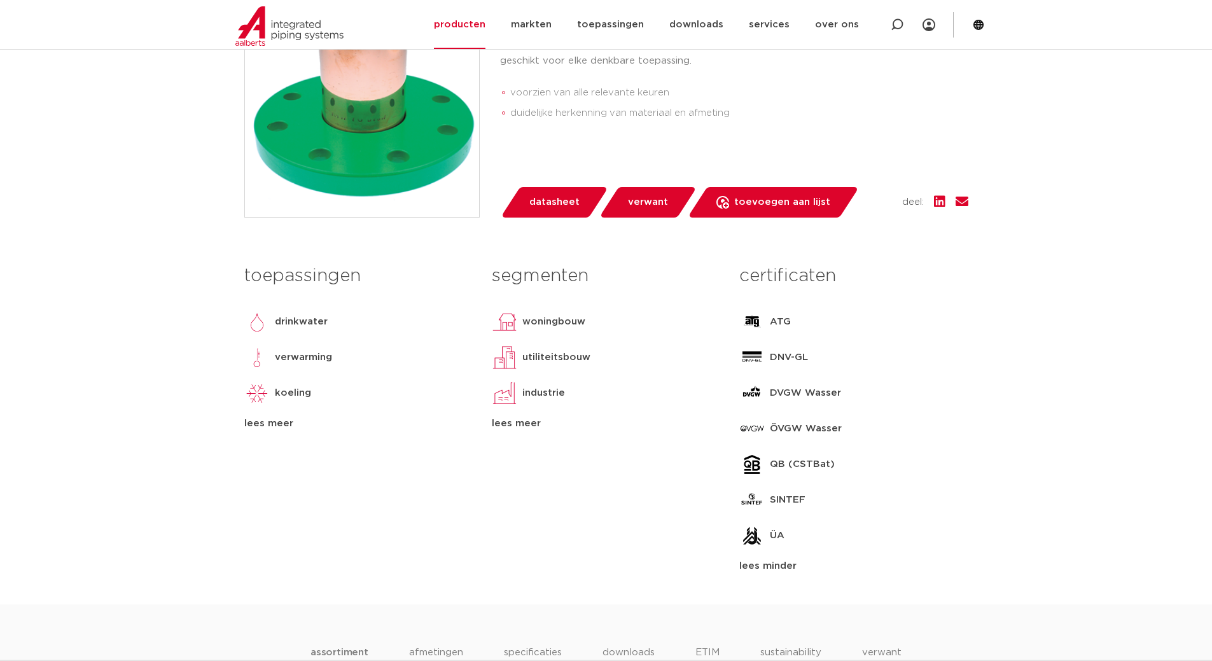
scroll to position [382, 0]
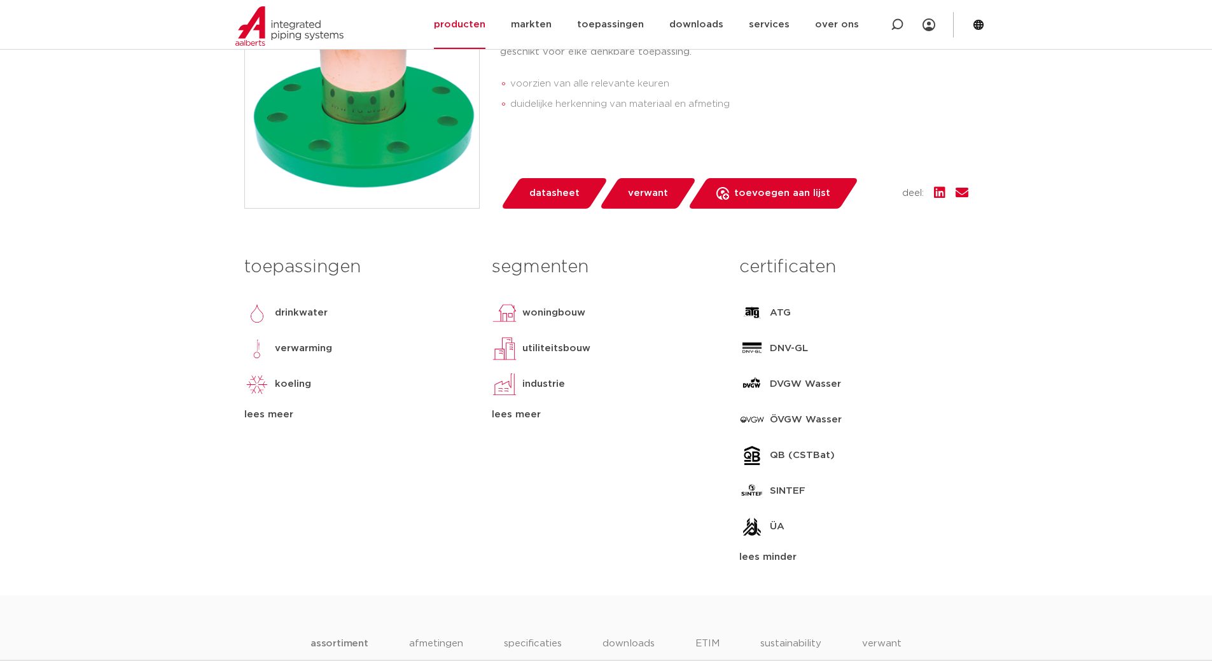
click at [515, 415] on div "lees meer" at bounding box center [606, 414] width 228 height 15
click at [261, 410] on div "lees meer" at bounding box center [358, 414] width 228 height 15
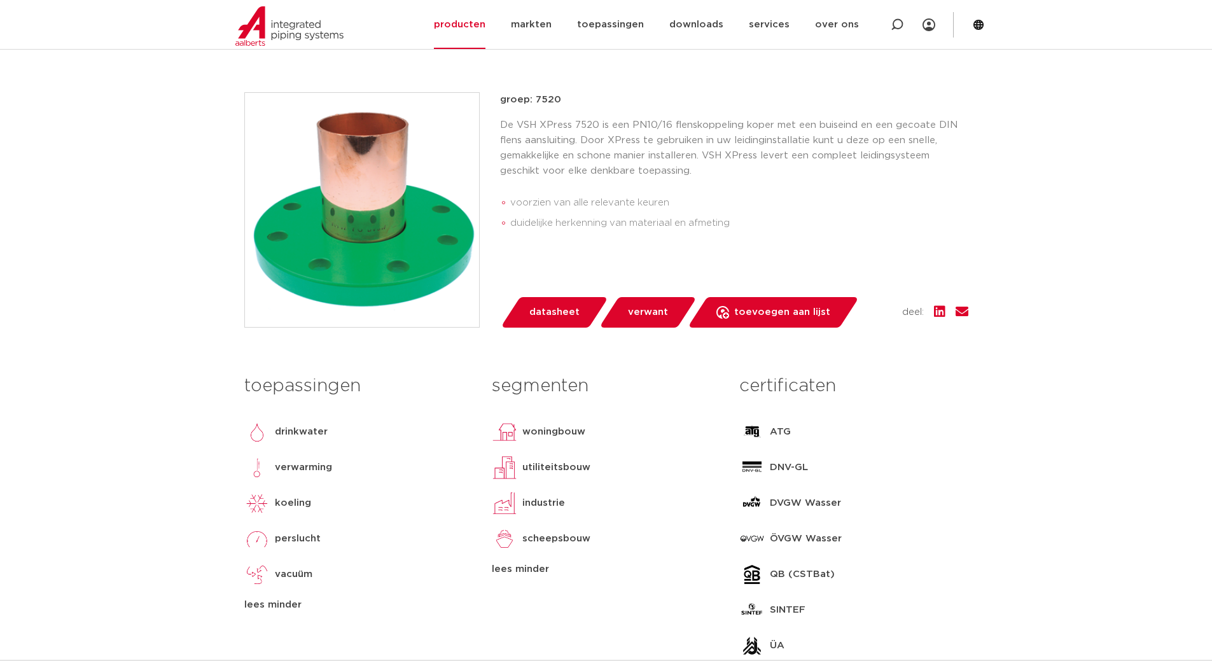
scroll to position [127, 0]
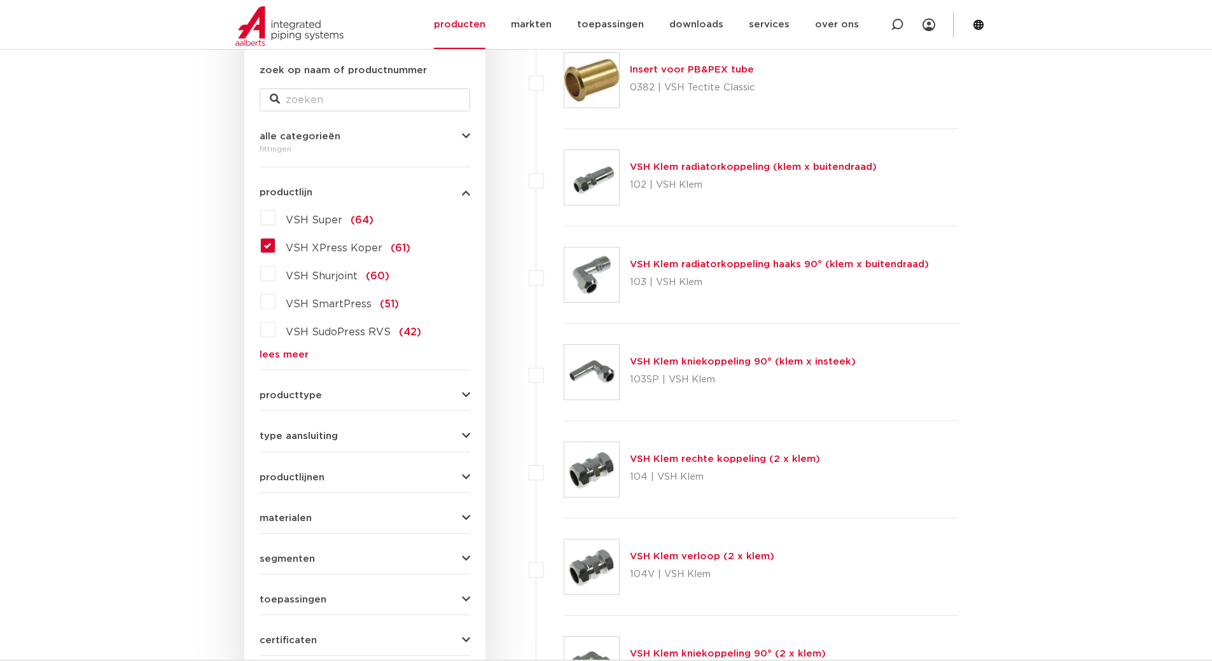
scroll to position [191, 0]
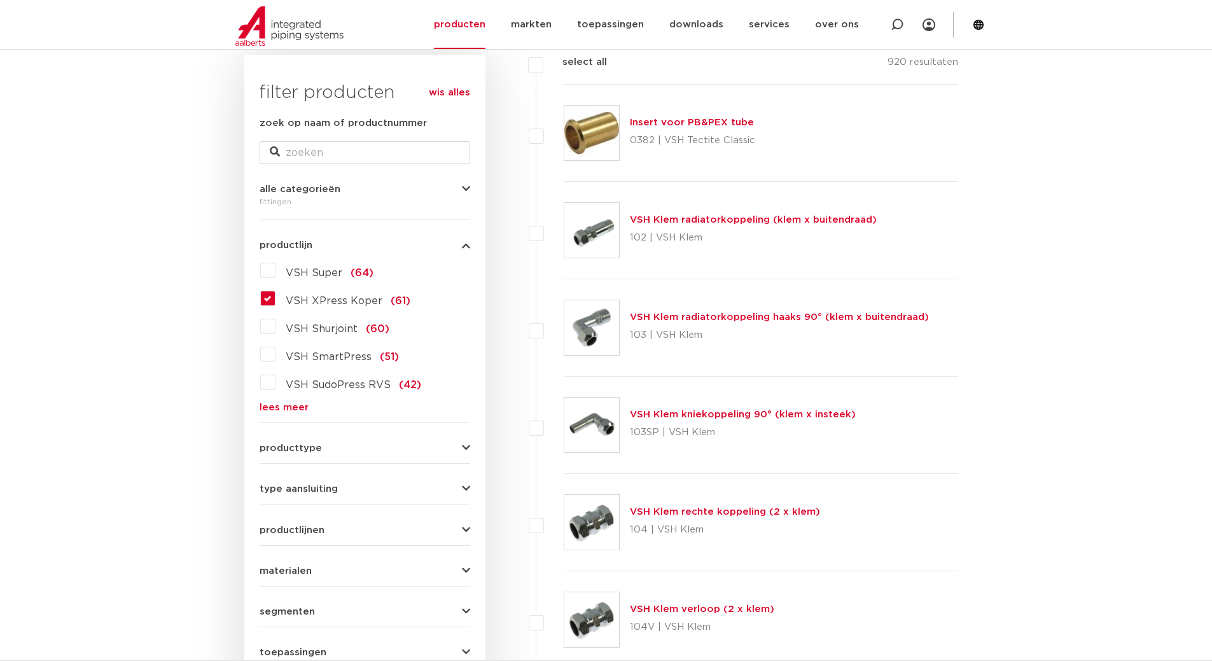
click at [293, 407] on link "lees meer" at bounding box center [365, 408] width 211 height 10
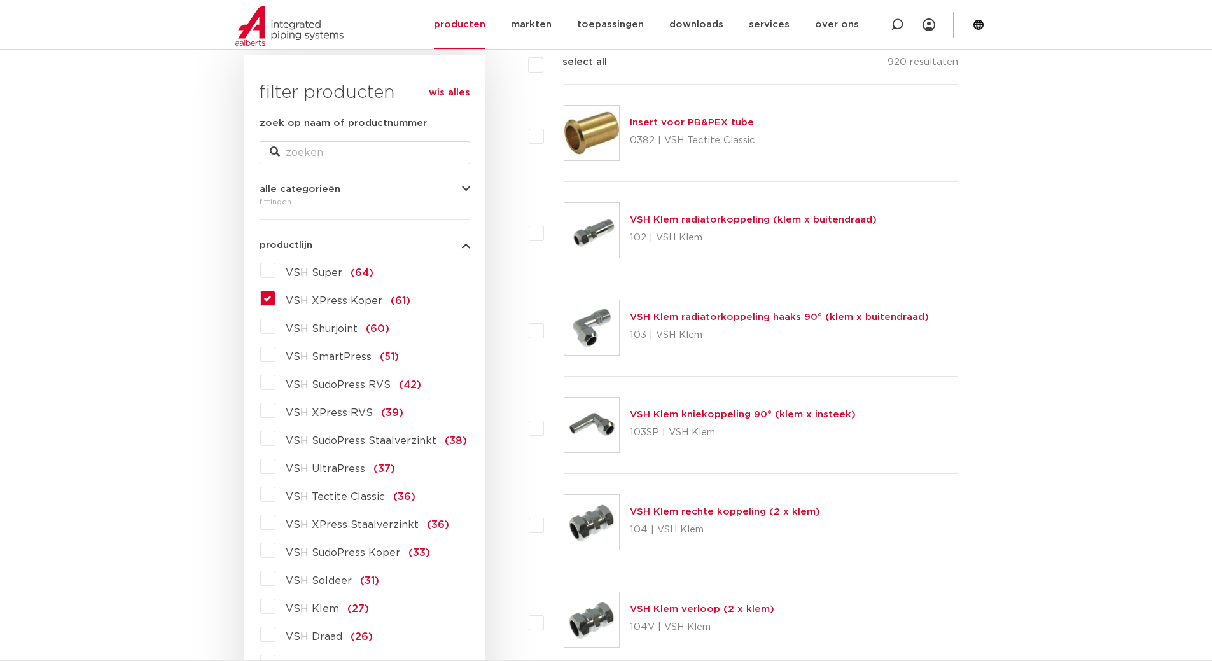
click at [347, 300] on span "VSH XPress Koper" at bounding box center [334, 301] width 97 height 10
click at [0, 0] on input "VSH XPress Koper (61)" at bounding box center [0, 0] width 0 height 0
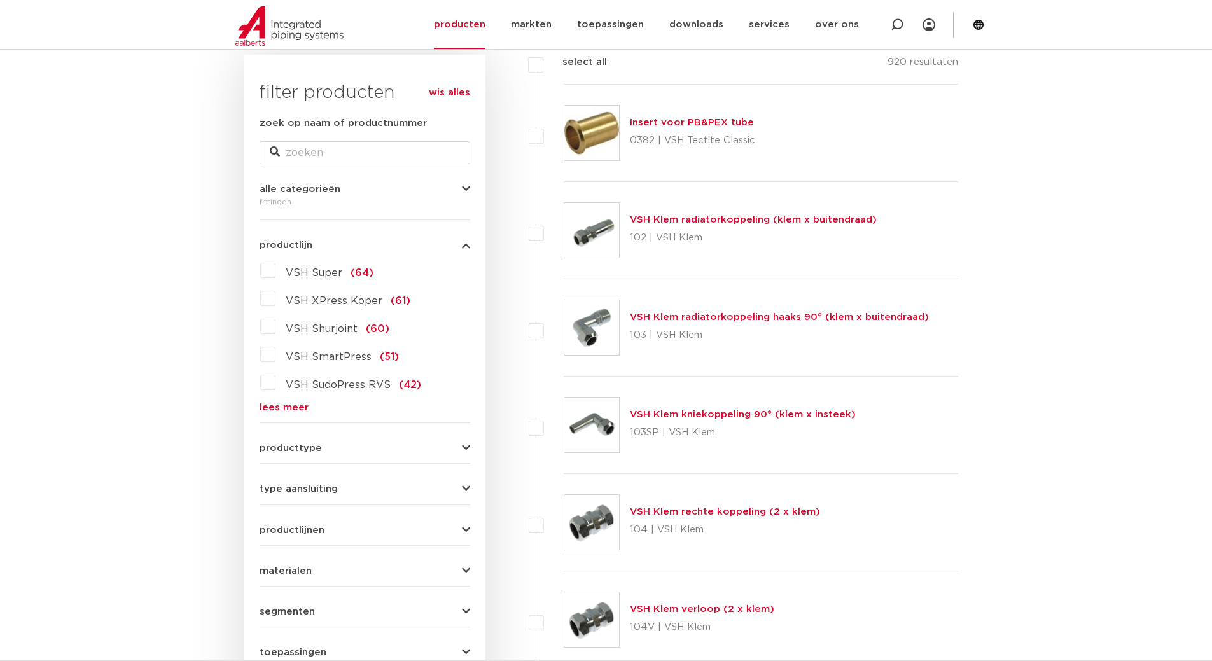
click at [288, 410] on link "lees meer" at bounding box center [365, 408] width 211 height 10
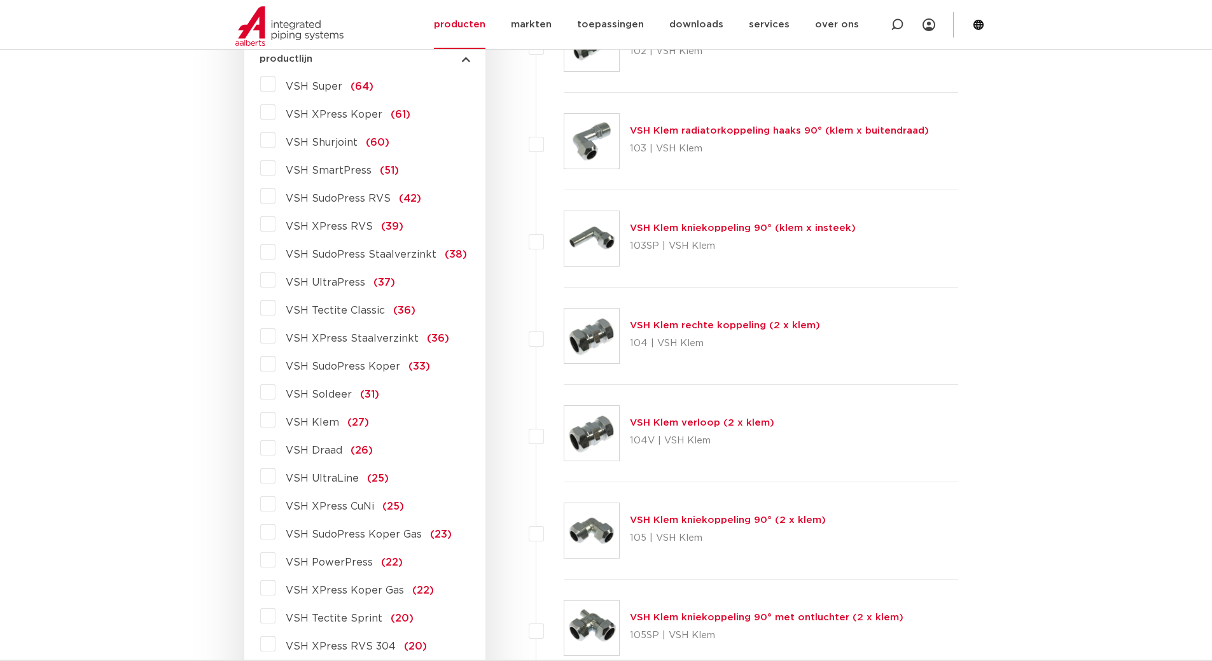
scroll to position [191, 0]
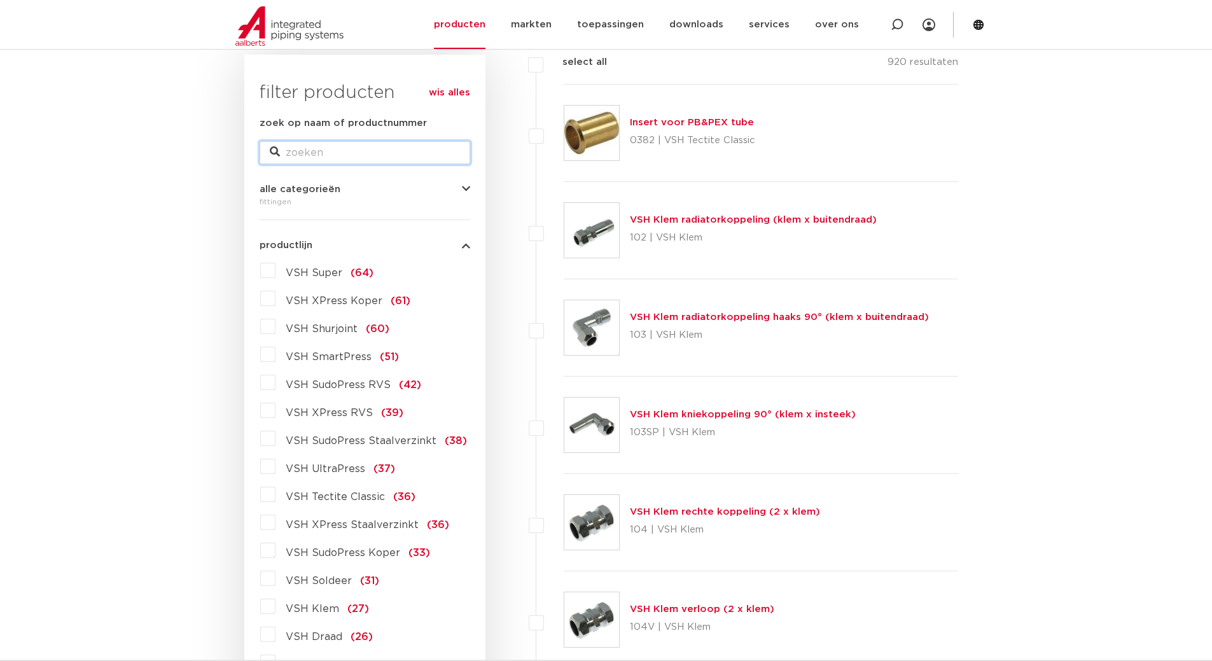
click at [397, 152] on input "zoek op naam of productnummer" at bounding box center [365, 152] width 211 height 23
type input "gas"
click at [460, 120] on div "zoek op naam of productnummer gas" at bounding box center [365, 140] width 211 height 48
click at [466, 197] on div "fittingen" at bounding box center [365, 201] width 211 height 15
click at [465, 189] on icon "button" at bounding box center [466, 189] width 8 height 10
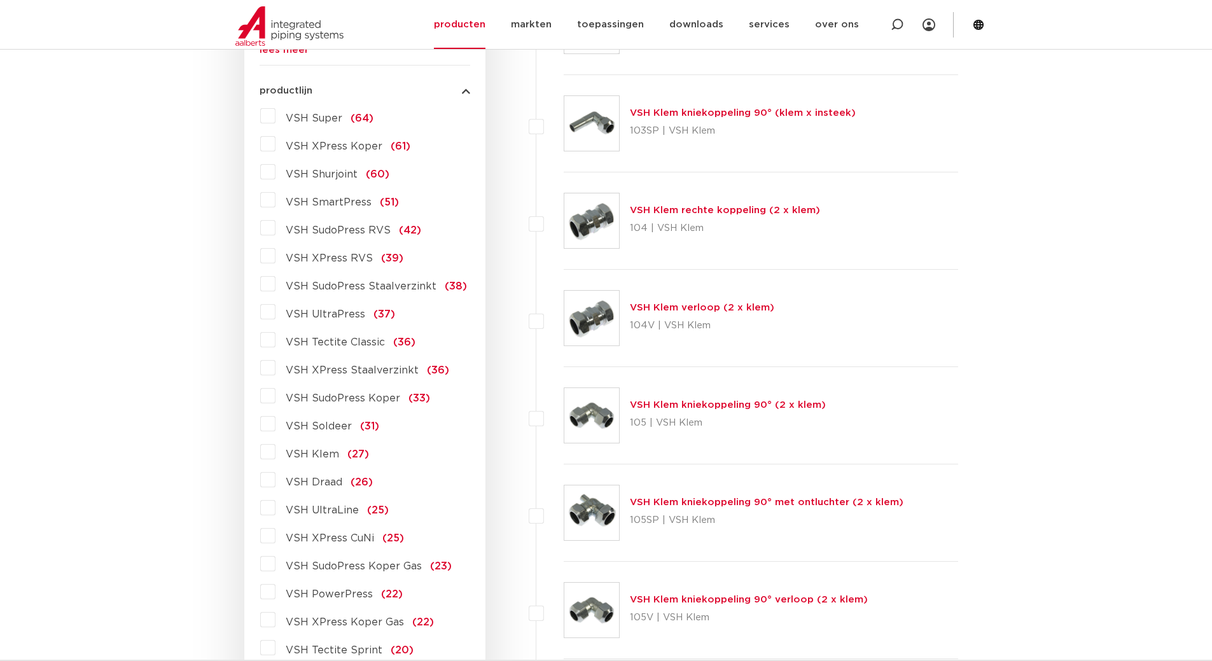
scroll to position [509, 0]
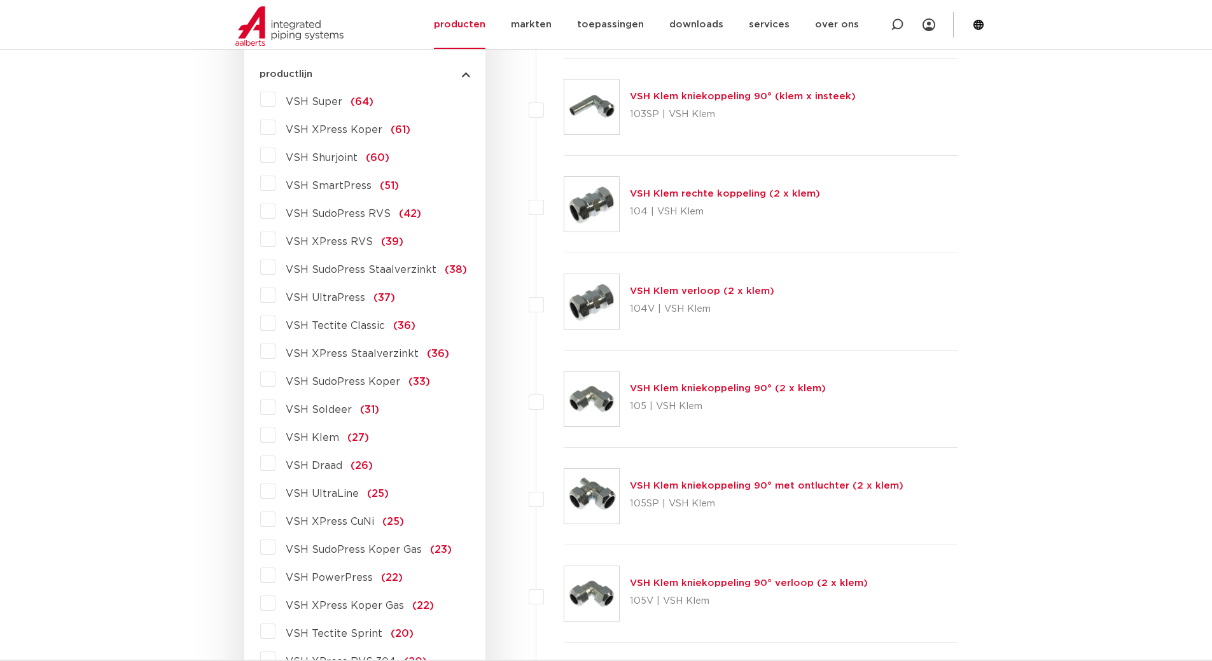
click at [384, 606] on span "VSH XPress Koper Gas" at bounding box center [345, 605] width 118 height 10
click at [0, 0] on input "VSH XPress Koper Gas (22)" at bounding box center [0, 0] width 0 height 0
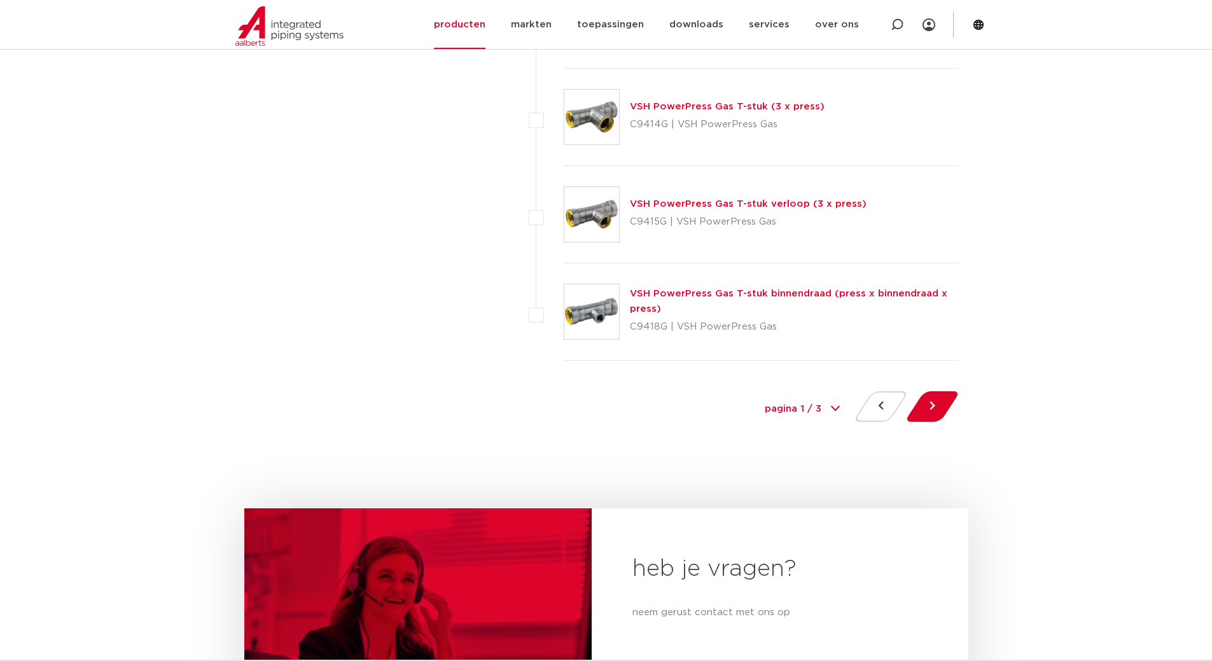
scroll to position [5915, 0]
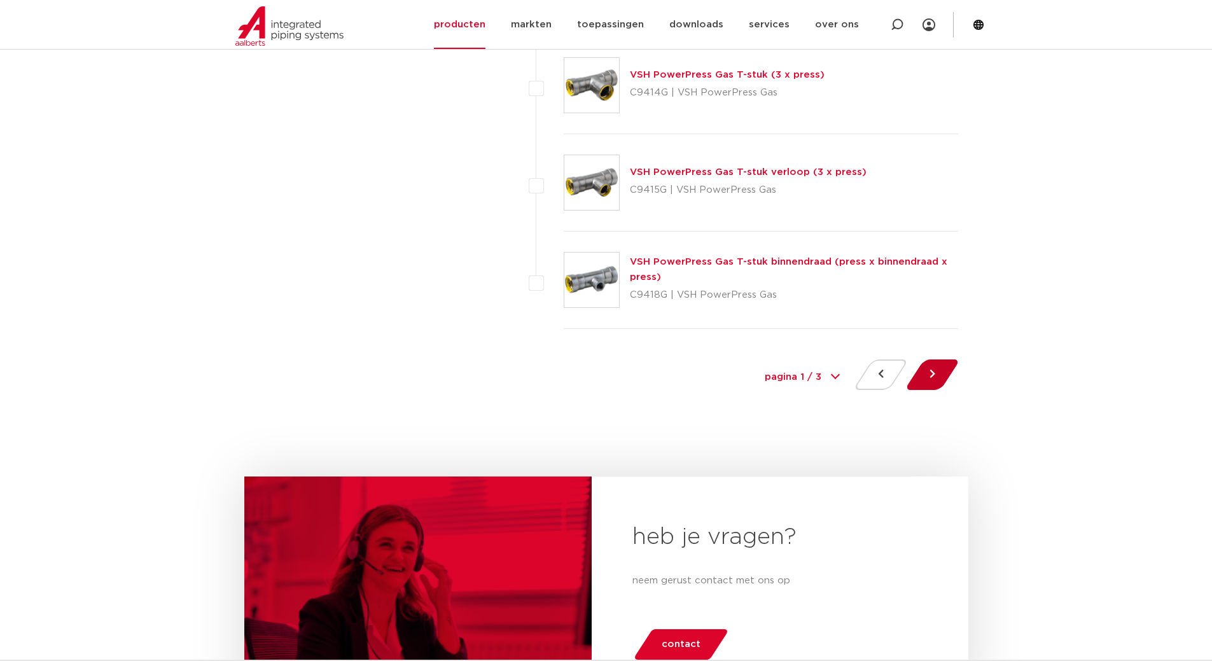
click at [929, 373] on button at bounding box center [932, 374] width 36 height 31
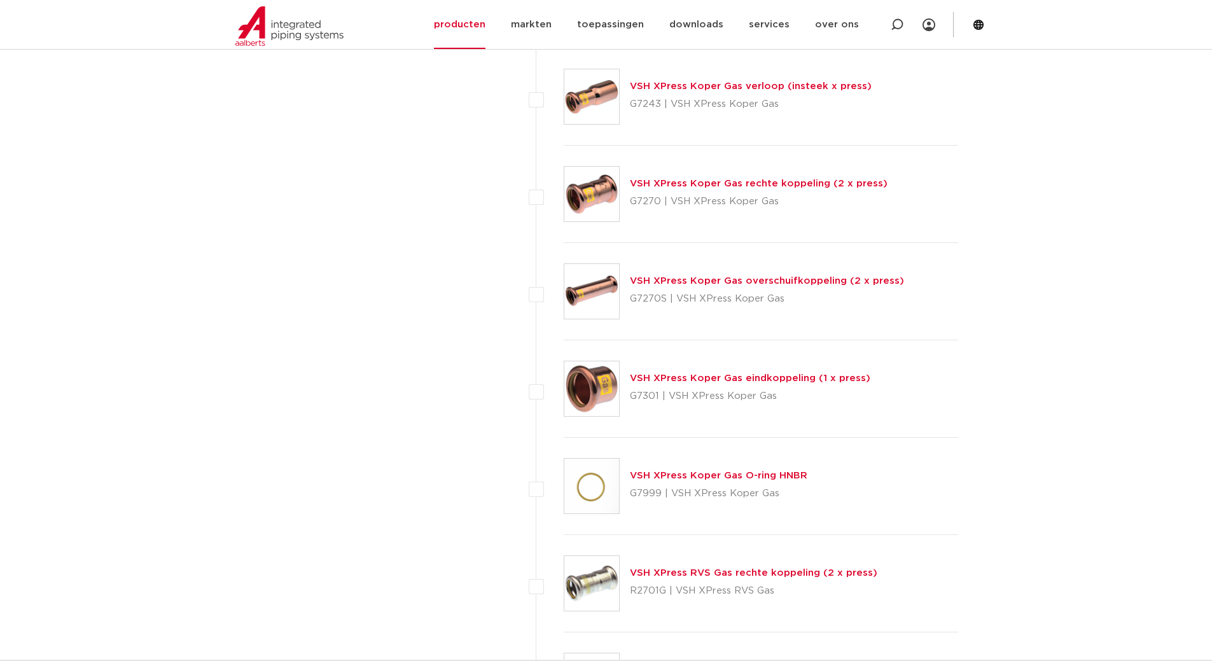
scroll to position [5534, 0]
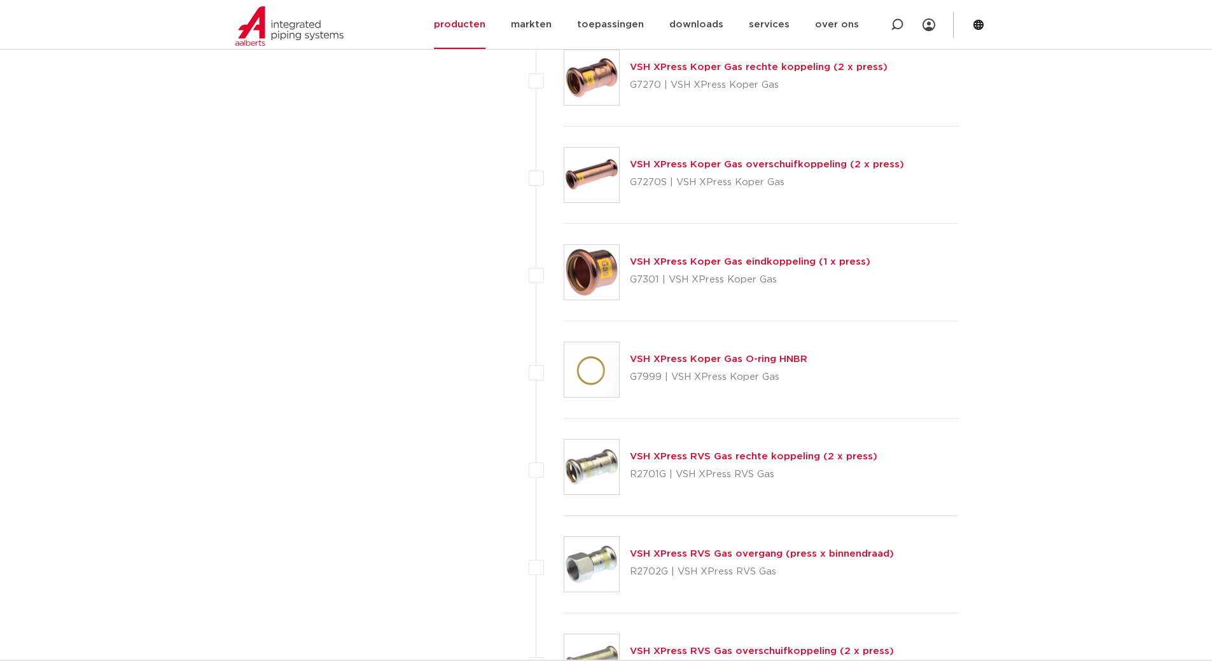
click at [782, 355] on link "VSH XPress Koper Gas O-ring HNBR" at bounding box center [718, 359] width 177 height 10
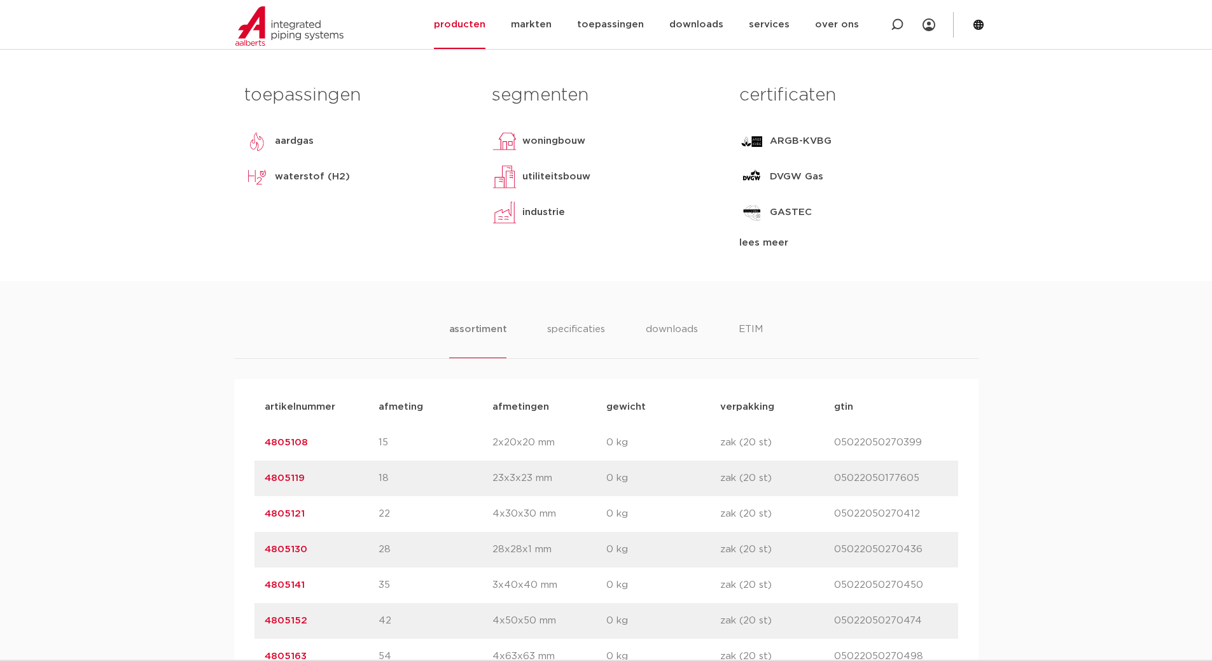
scroll to position [763, 0]
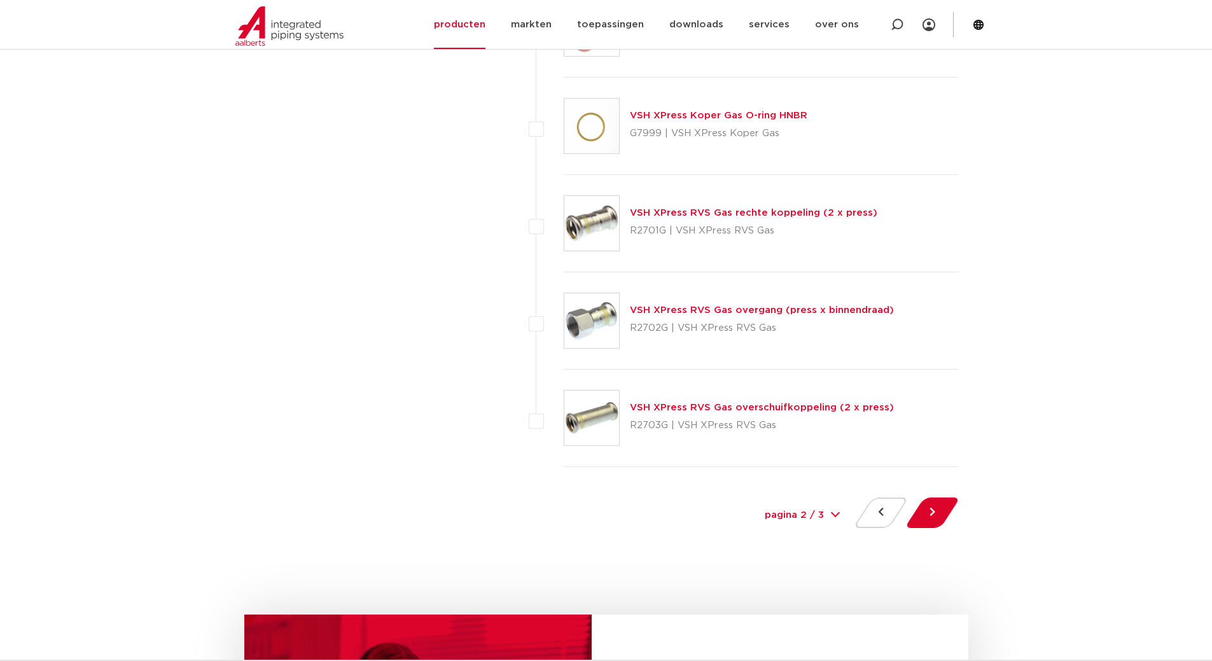
scroll to position [5788, 0]
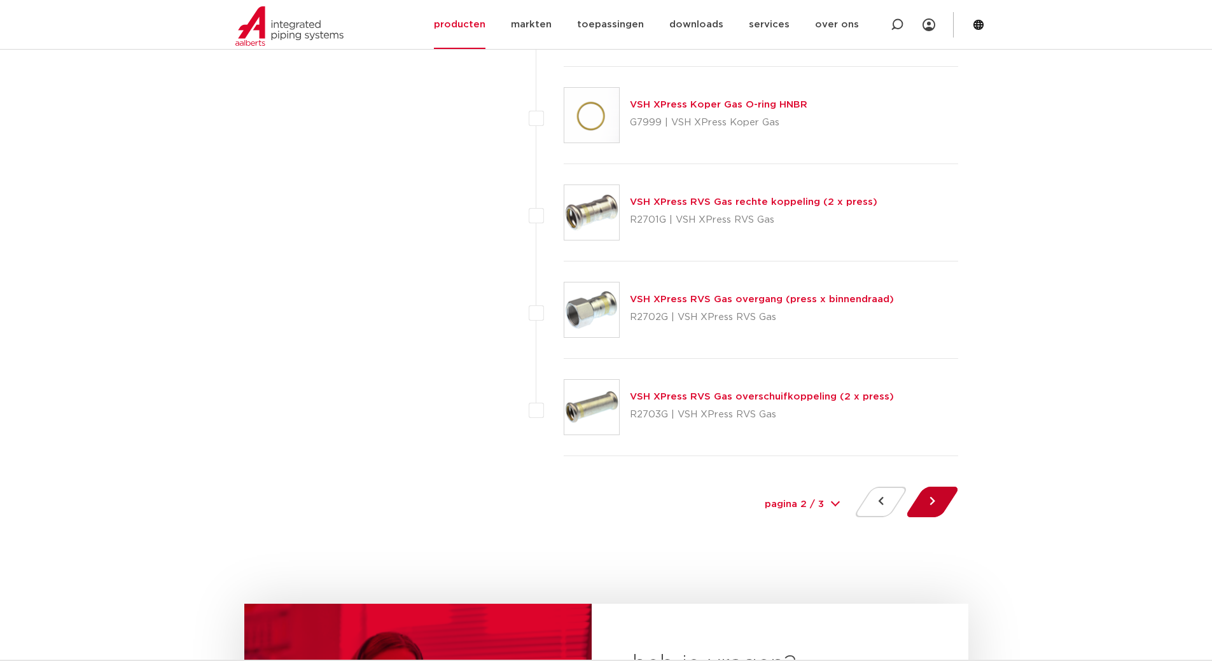
click at [931, 493] on button at bounding box center [932, 502] width 36 height 31
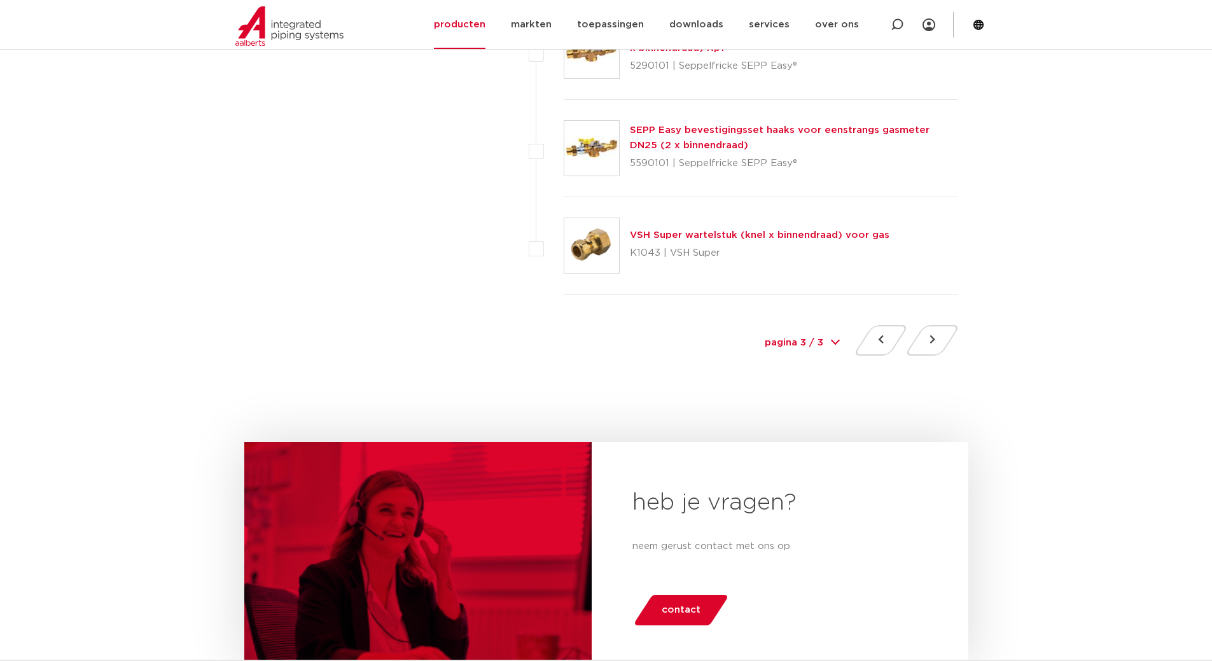
scroll to position [5852, 0]
